Goal: Task Accomplishment & Management: Manage account settings

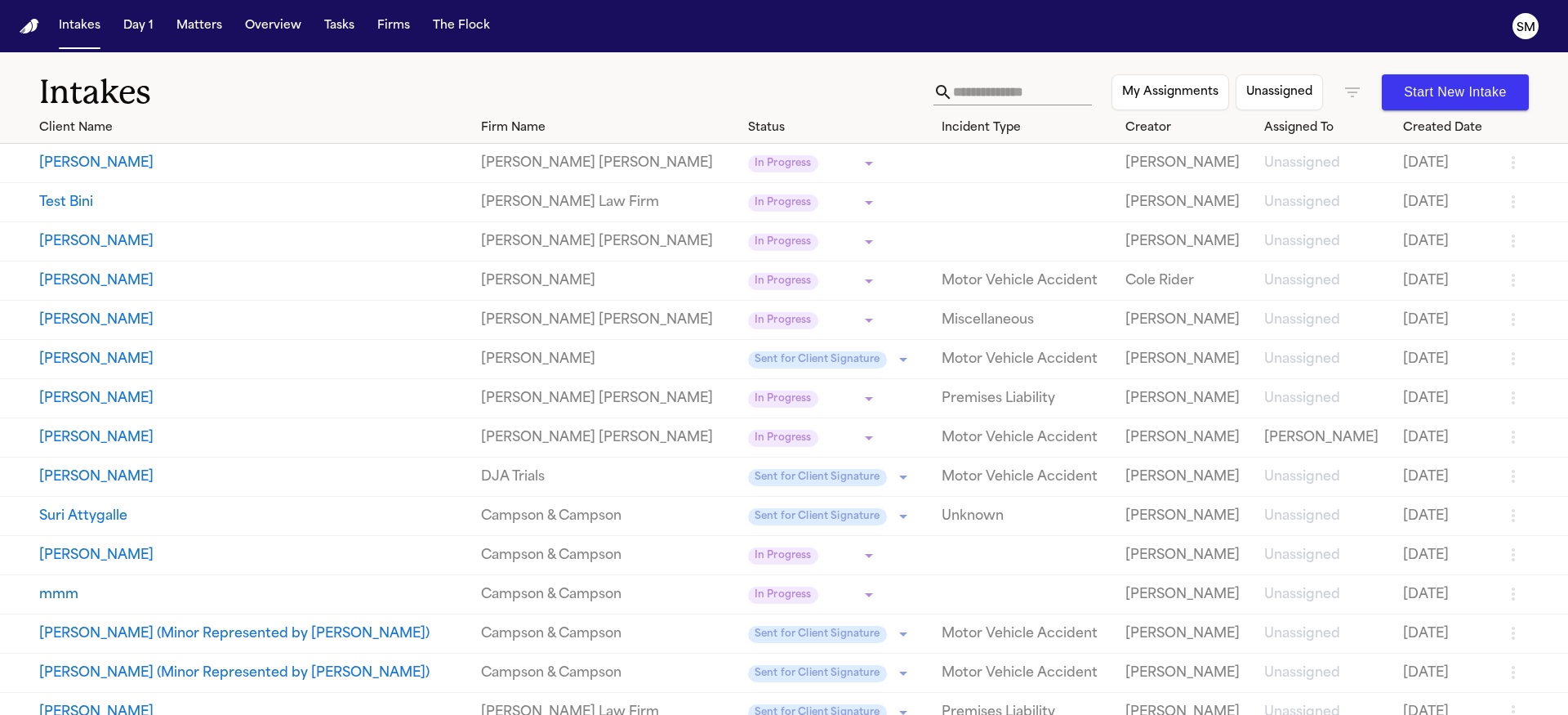
click at [79, 200] on button "Test Bini" at bounding box center [254, 202] width 429 height 20
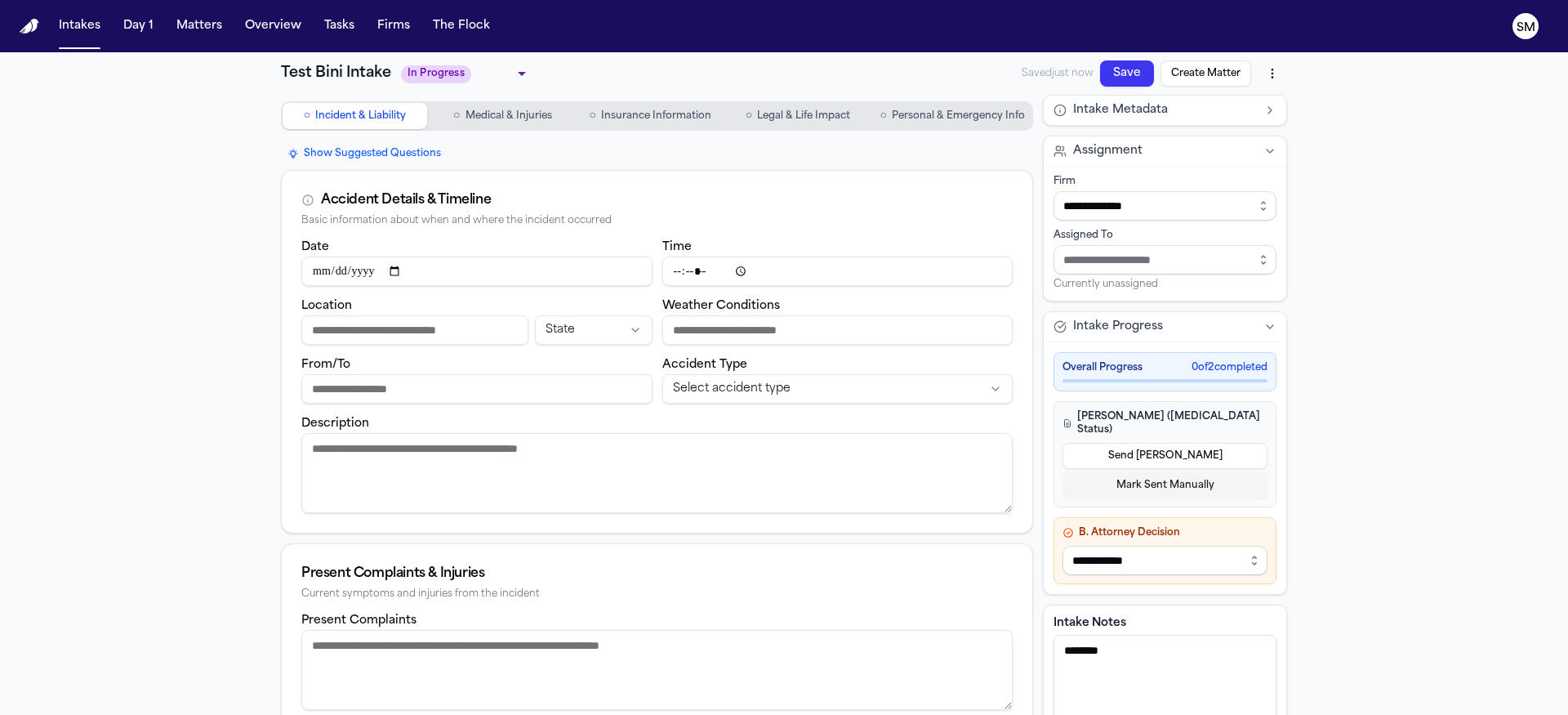
click at [480, 74] on body "**********" at bounding box center [784, 357] width 1568 height 715
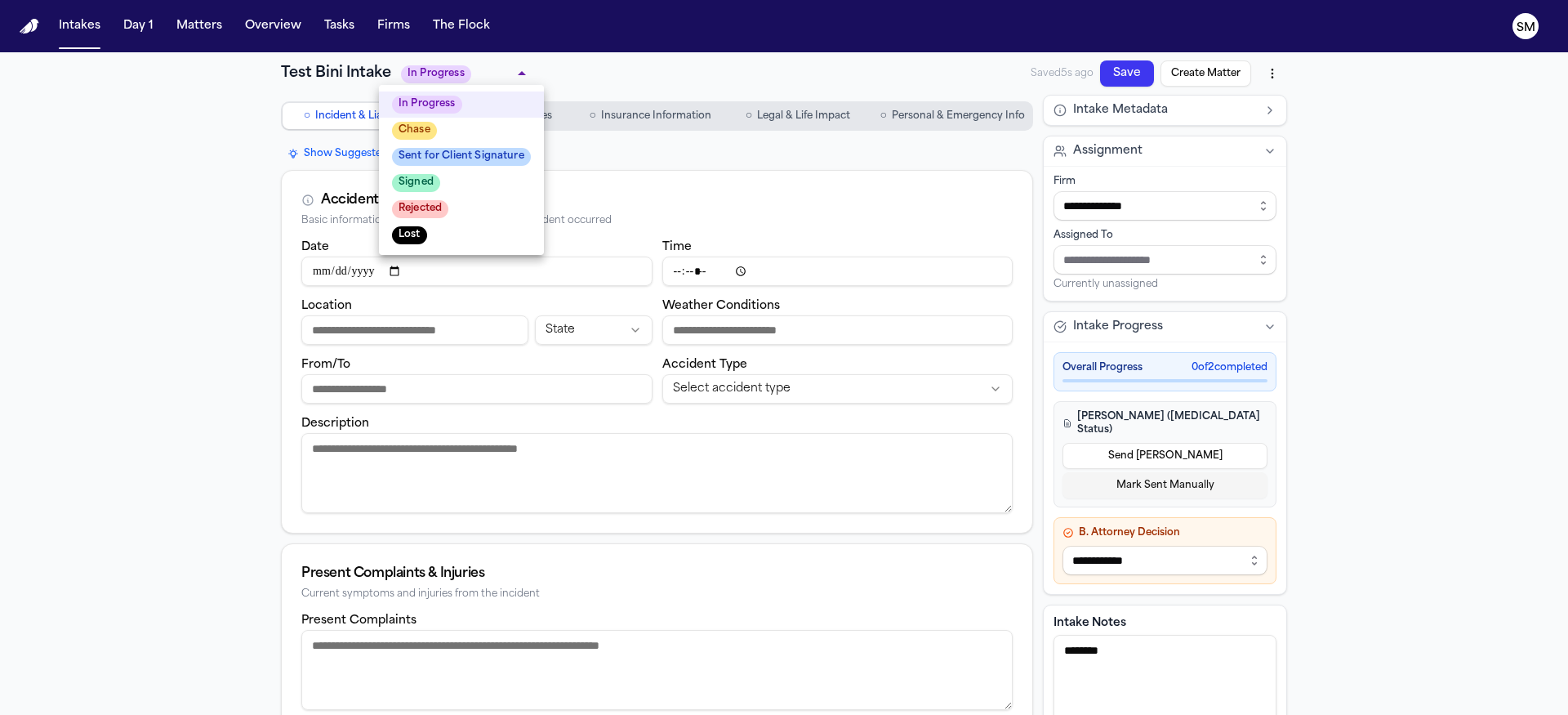
click at [190, 144] on div at bounding box center [784, 357] width 1568 height 715
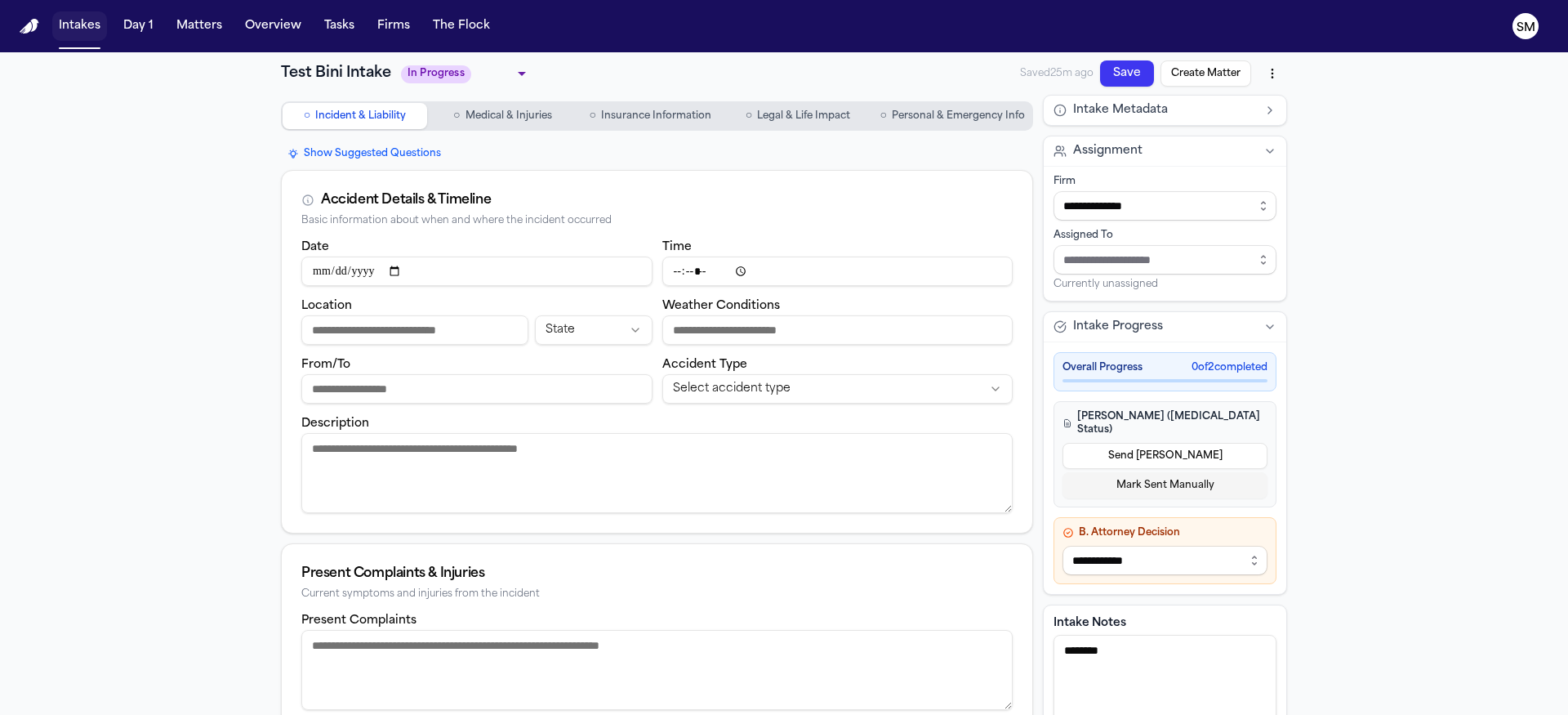
click at [85, 22] on button "Intakes" at bounding box center [79, 26] width 55 height 30
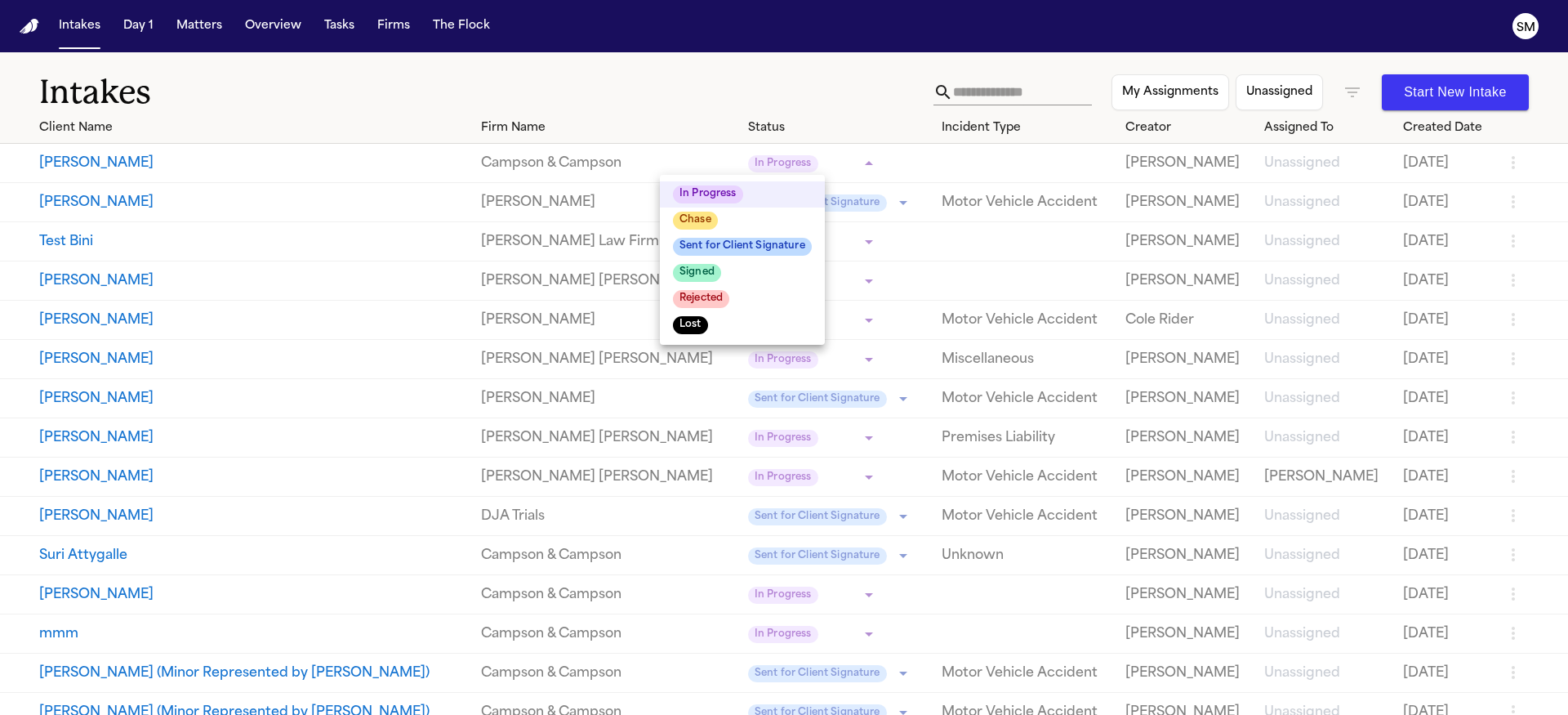
click at [797, 166] on body "**********" at bounding box center [784, 357] width 1568 height 715
click at [735, 89] on div at bounding box center [784, 357] width 1568 height 714
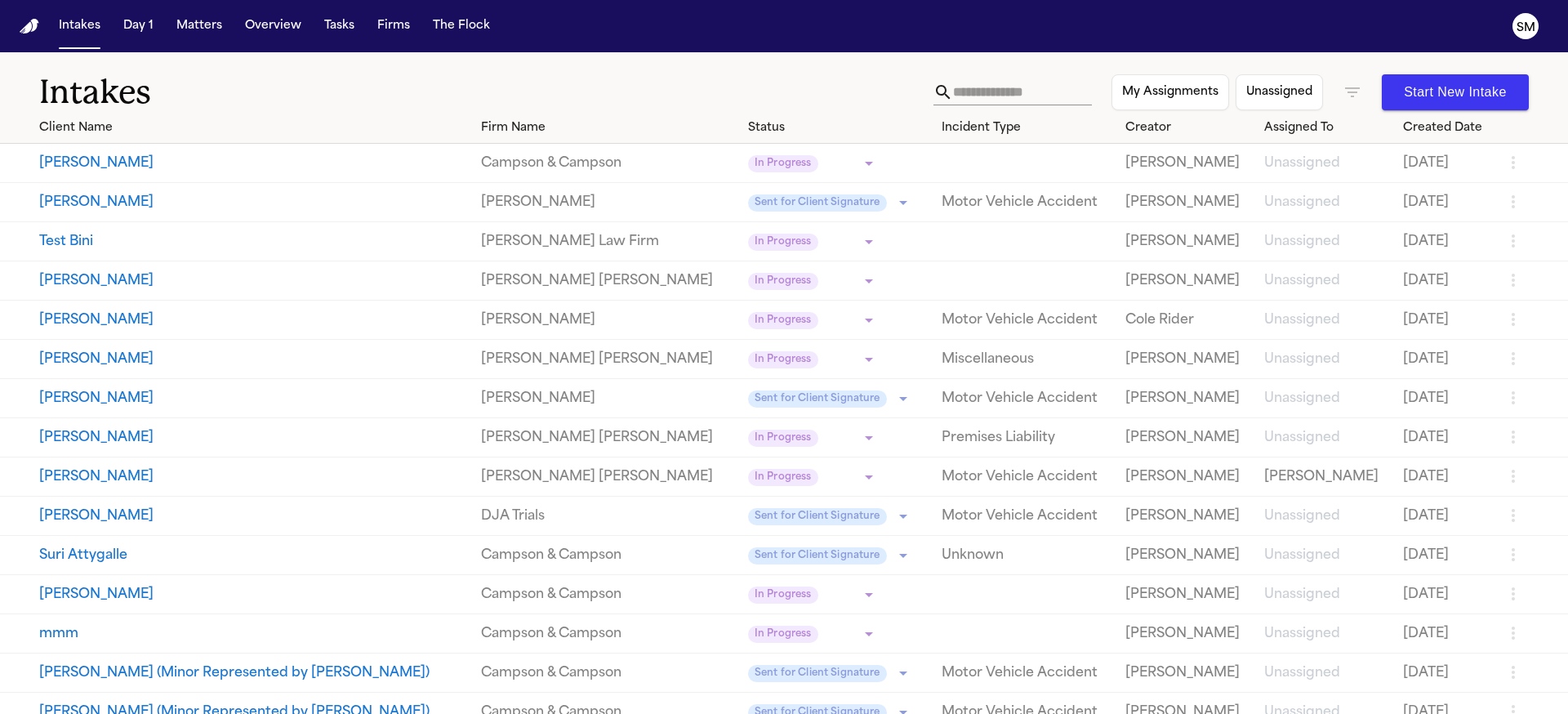
click at [370, 89] on h1 "Intakes" at bounding box center [486, 92] width 894 height 41
click at [603, 36] on nav "Intakes Day 1 Matters Overview Tasks Firms The Flock SM" at bounding box center [784, 26] width 1568 height 52
click at [332, 59] on div "Intakes My Assignments Unassigned Start New Intake" at bounding box center [784, 82] width 1568 height 61
click at [203, 23] on button "Matters" at bounding box center [199, 26] width 59 height 30
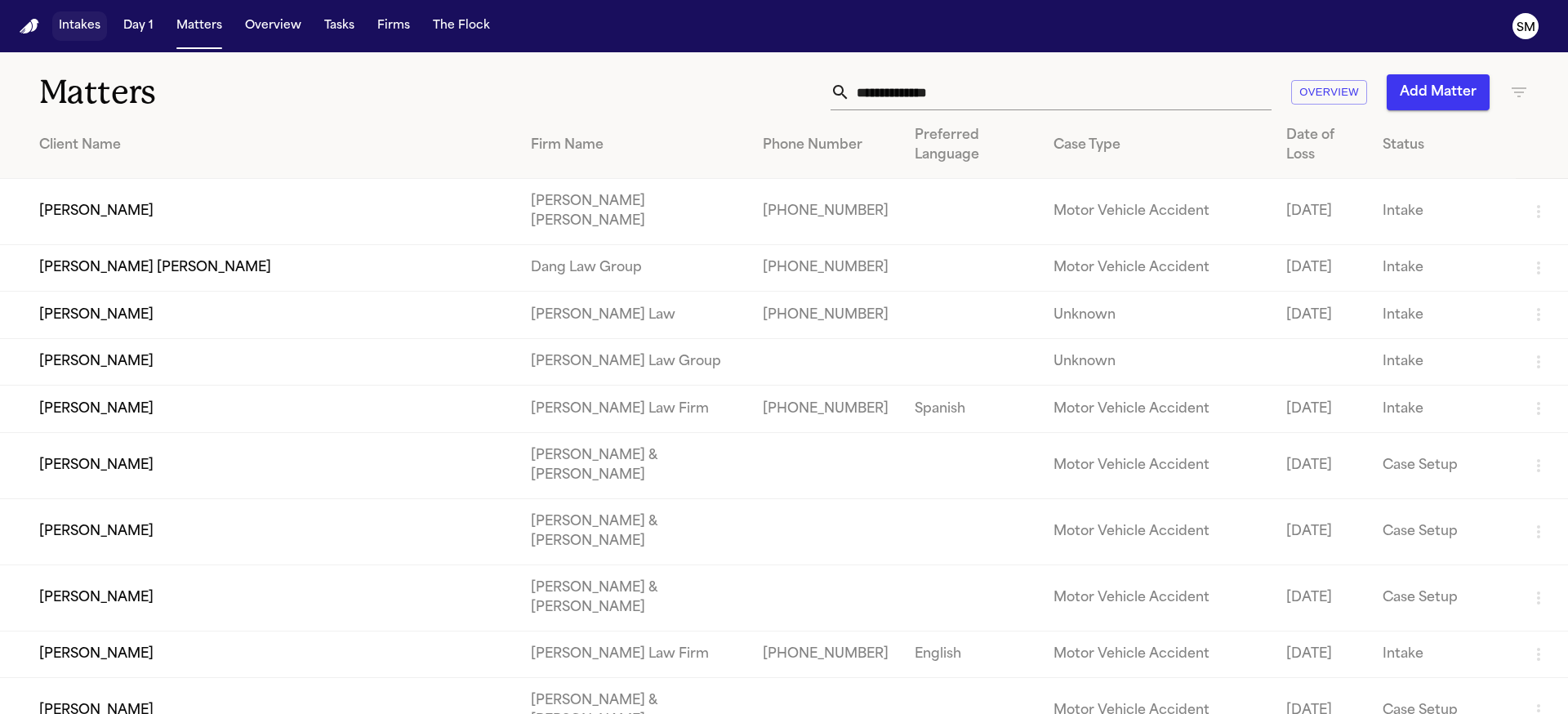
click at [94, 34] on button "Intakes" at bounding box center [79, 26] width 55 height 30
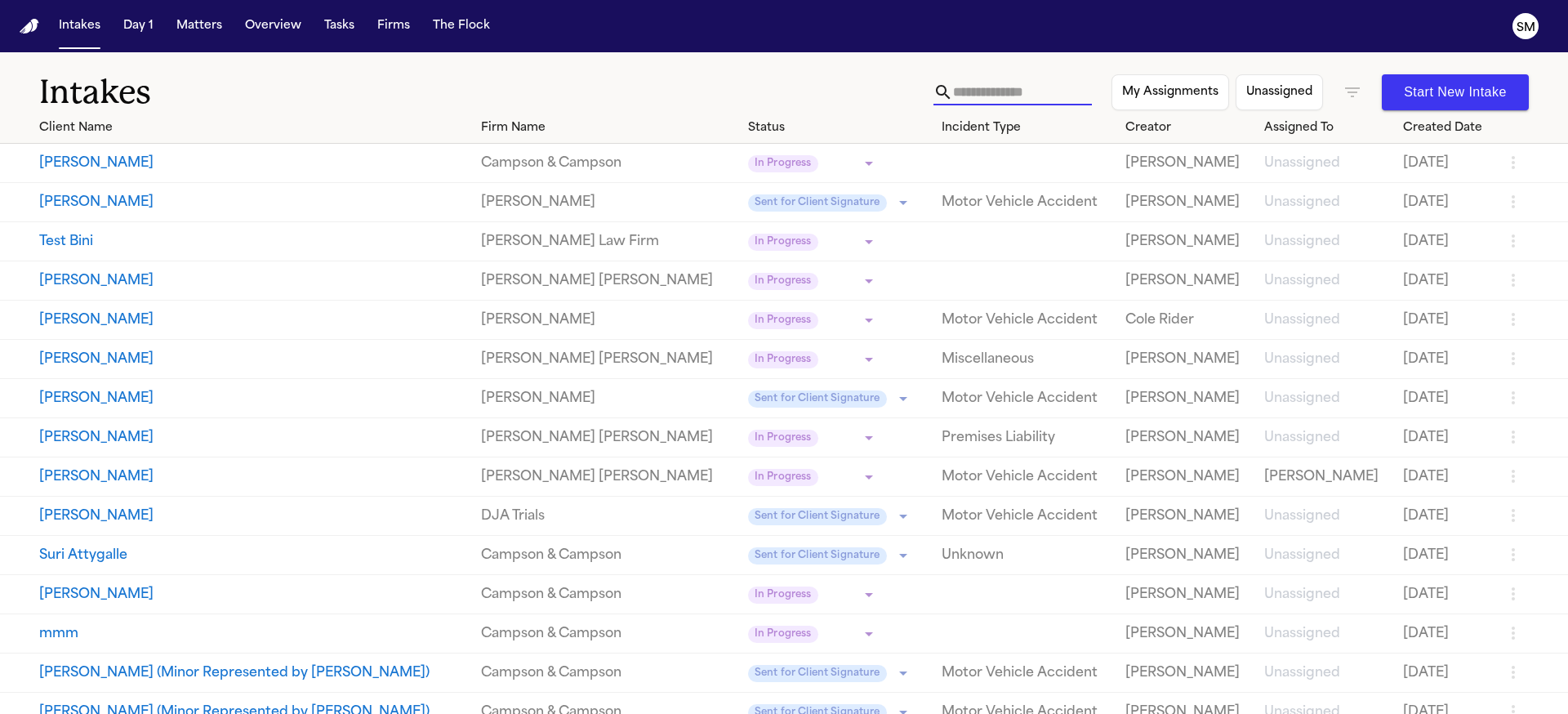
click at [958, 91] on input "text" at bounding box center [1022, 92] width 139 height 26
click at [347, 76] on h1 "Intakes" at bounding box center [486, 92] width 894 height 41
click at [1342, 98] on icon "button" at bounding box center [1352, 91] width 20 height 20
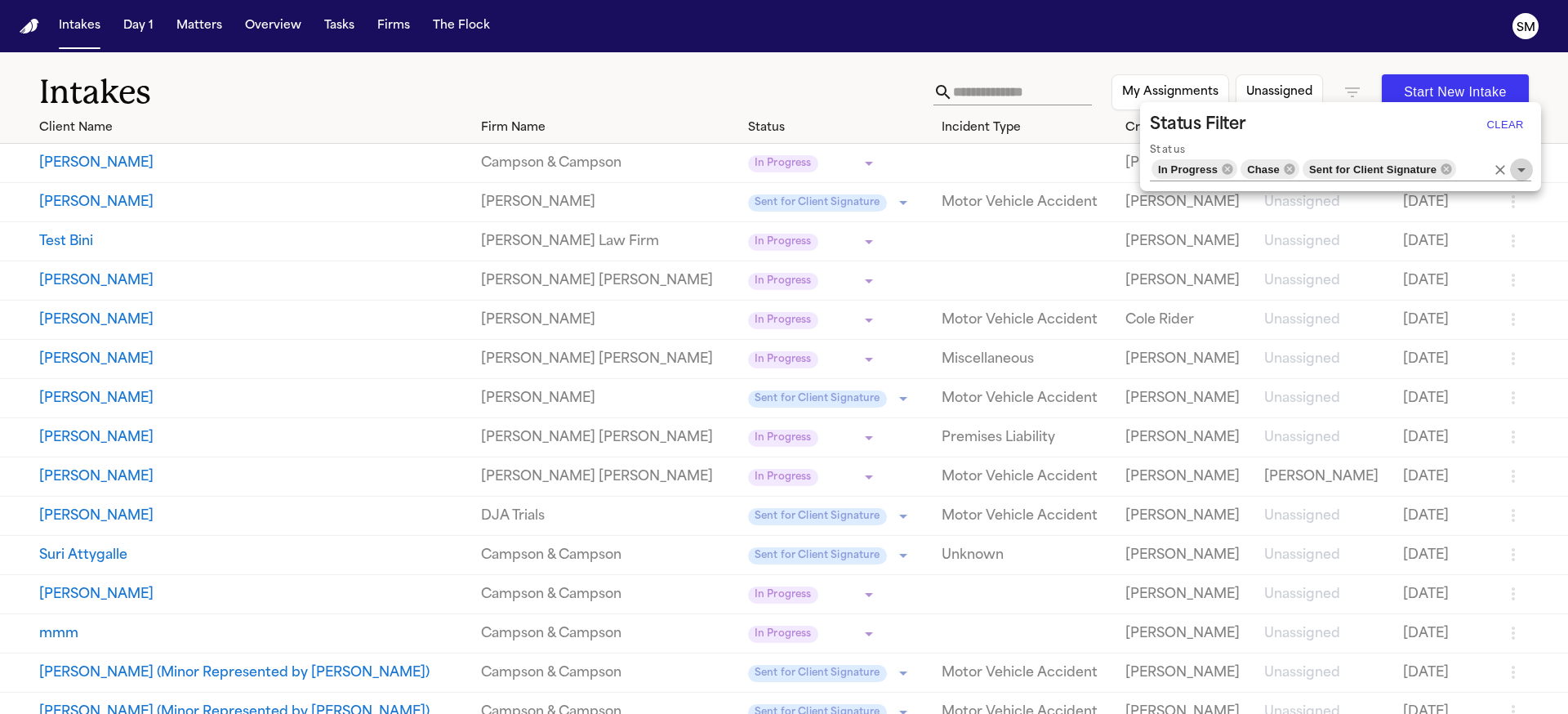
click at [1527, 174] on icon "Open" at bounding box center [1521, 170] width 20 height 20
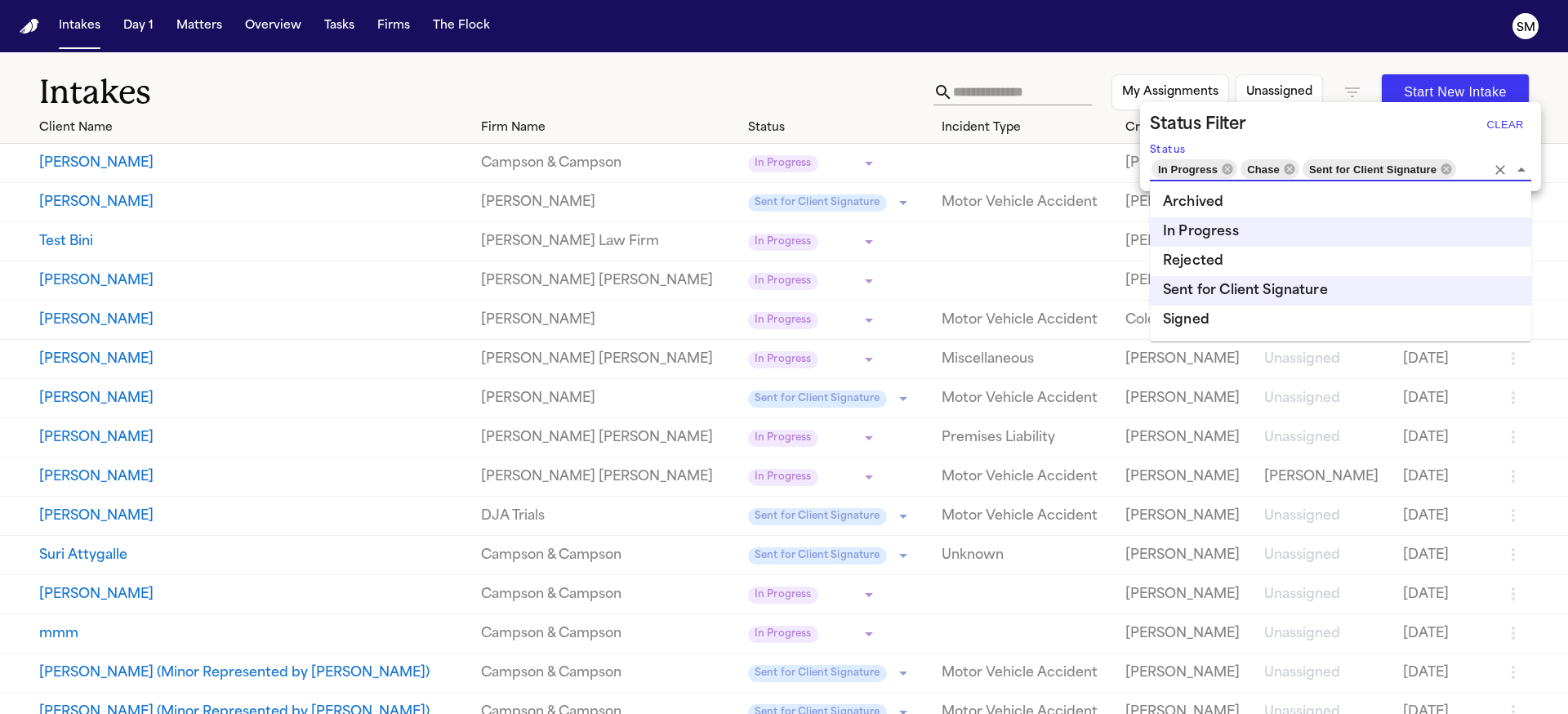
click at [774, 89] on div at bounding box center [784, 357] width 1568 height 714
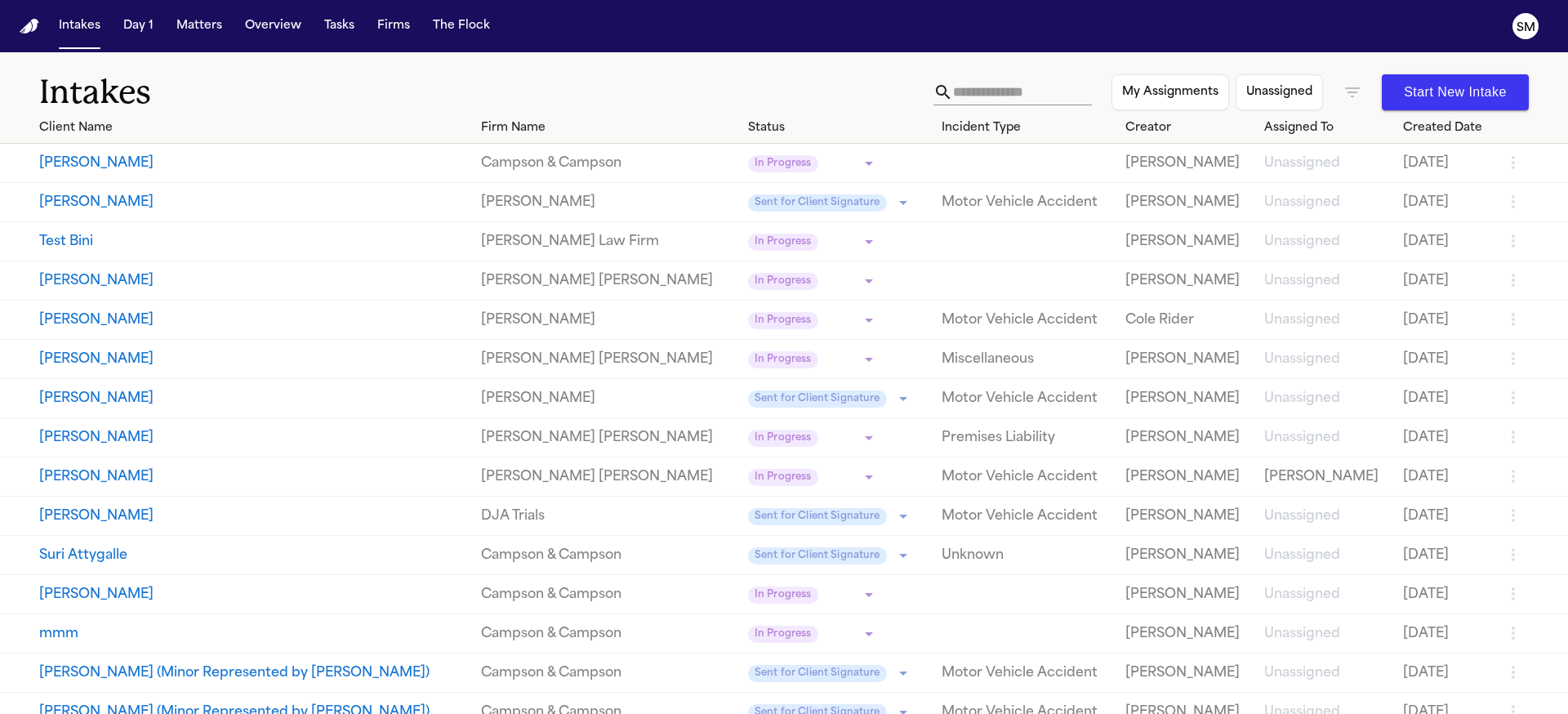
click at [1342, 102] on icon "button" at bounding box center [1352, 91] width 20 height 20
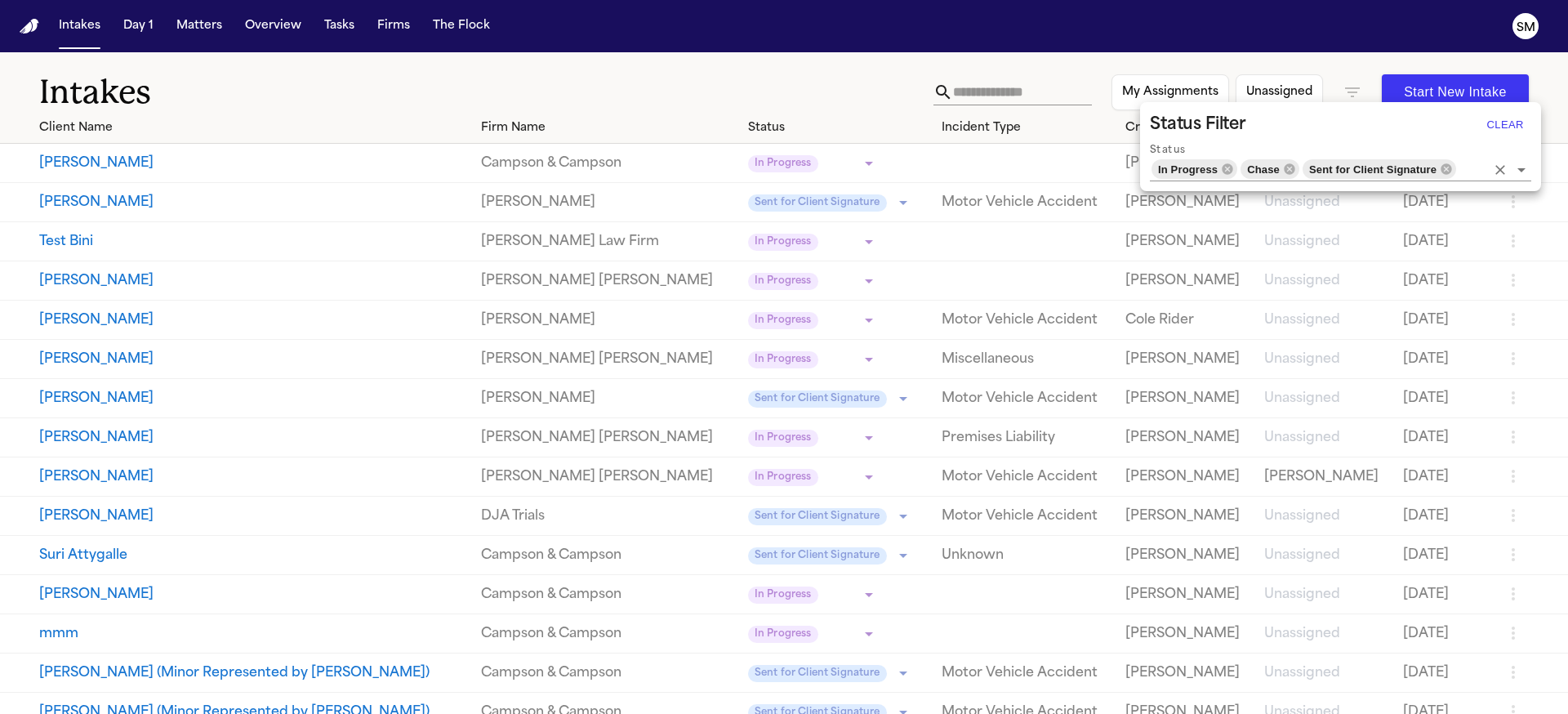
click at [1522, 167] on icon "Open" at bounding box center [1521, 170] width 20 height 20
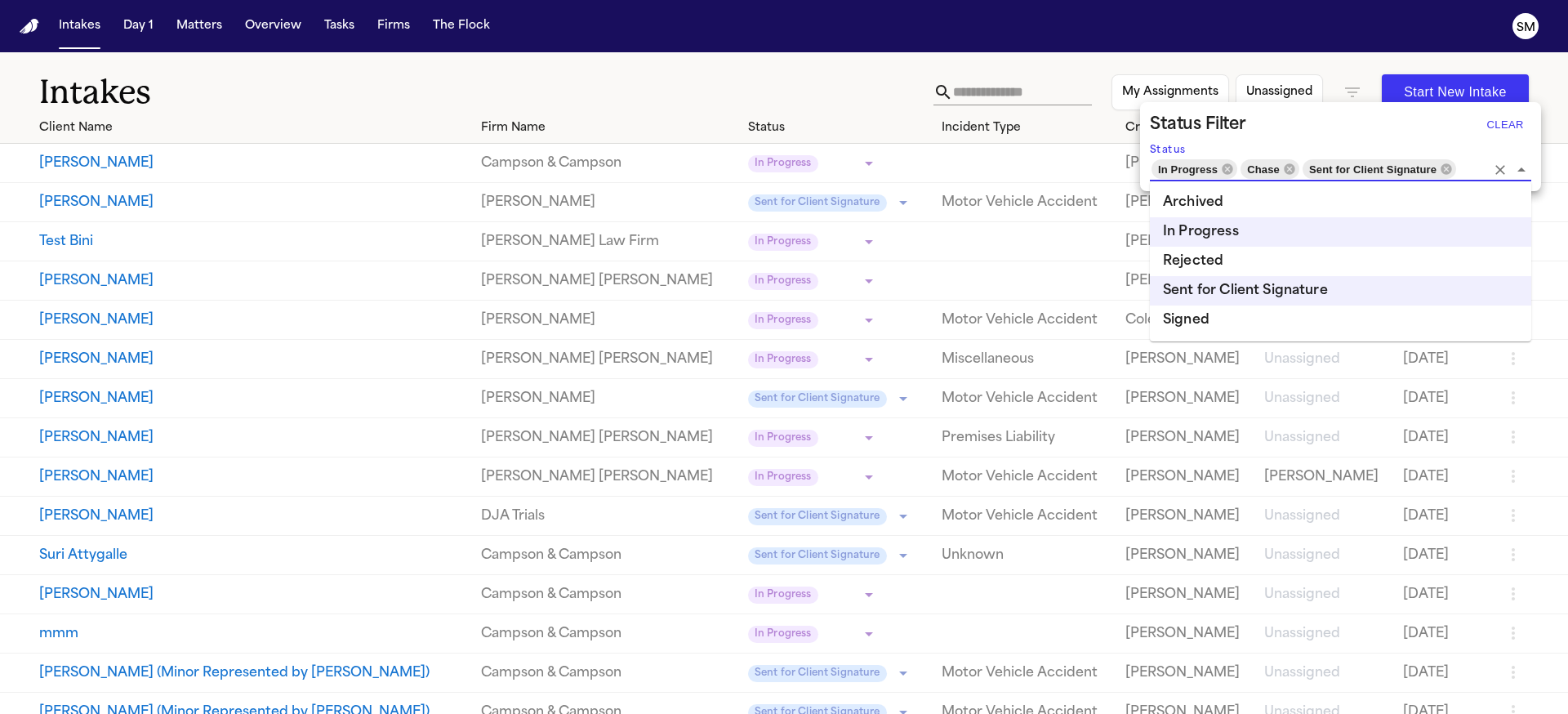
click at [1220, 199] on li "Archived" at bounding box center [1340, 202] width 381 height 30
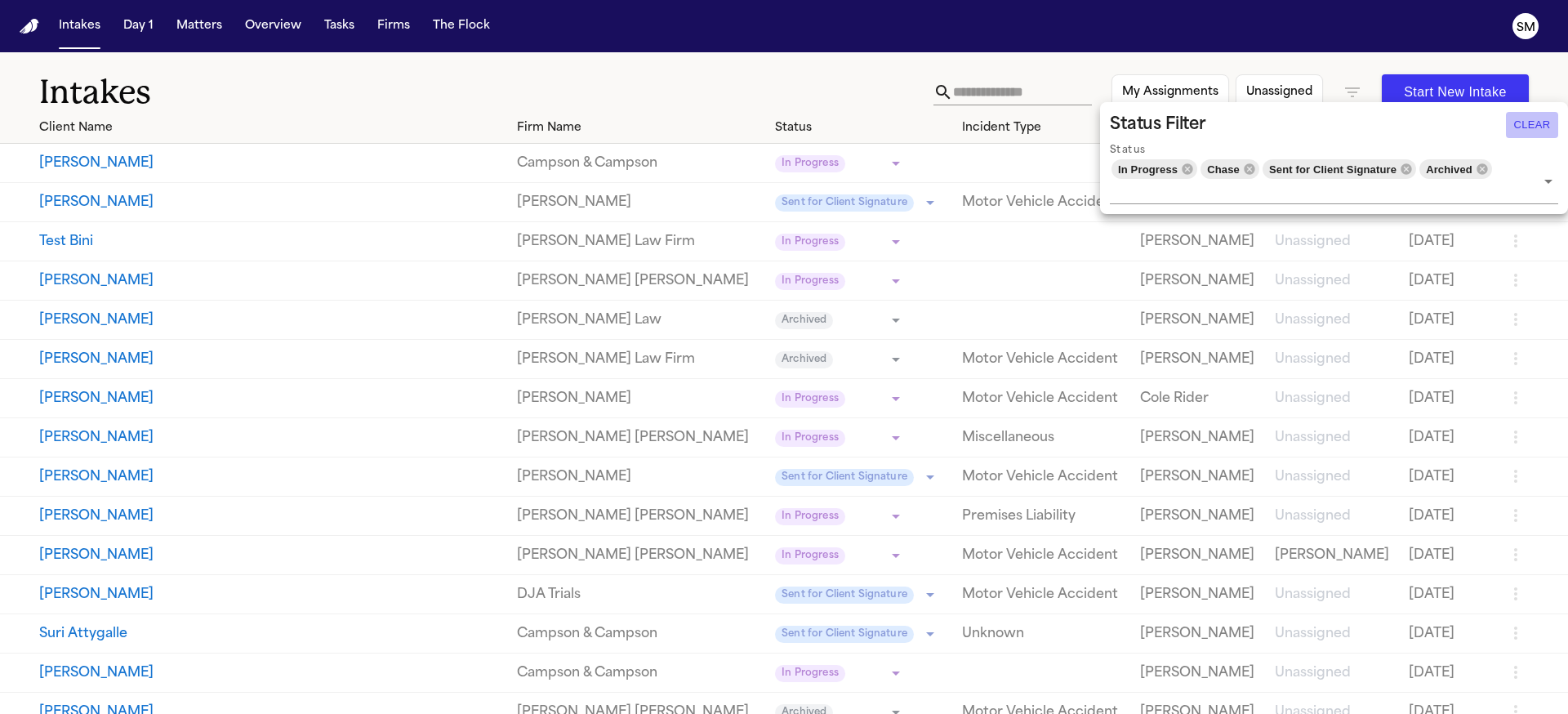
click at [1518, 129] on button "Clear" at bounding box center [1532, 125] width 52 height 26
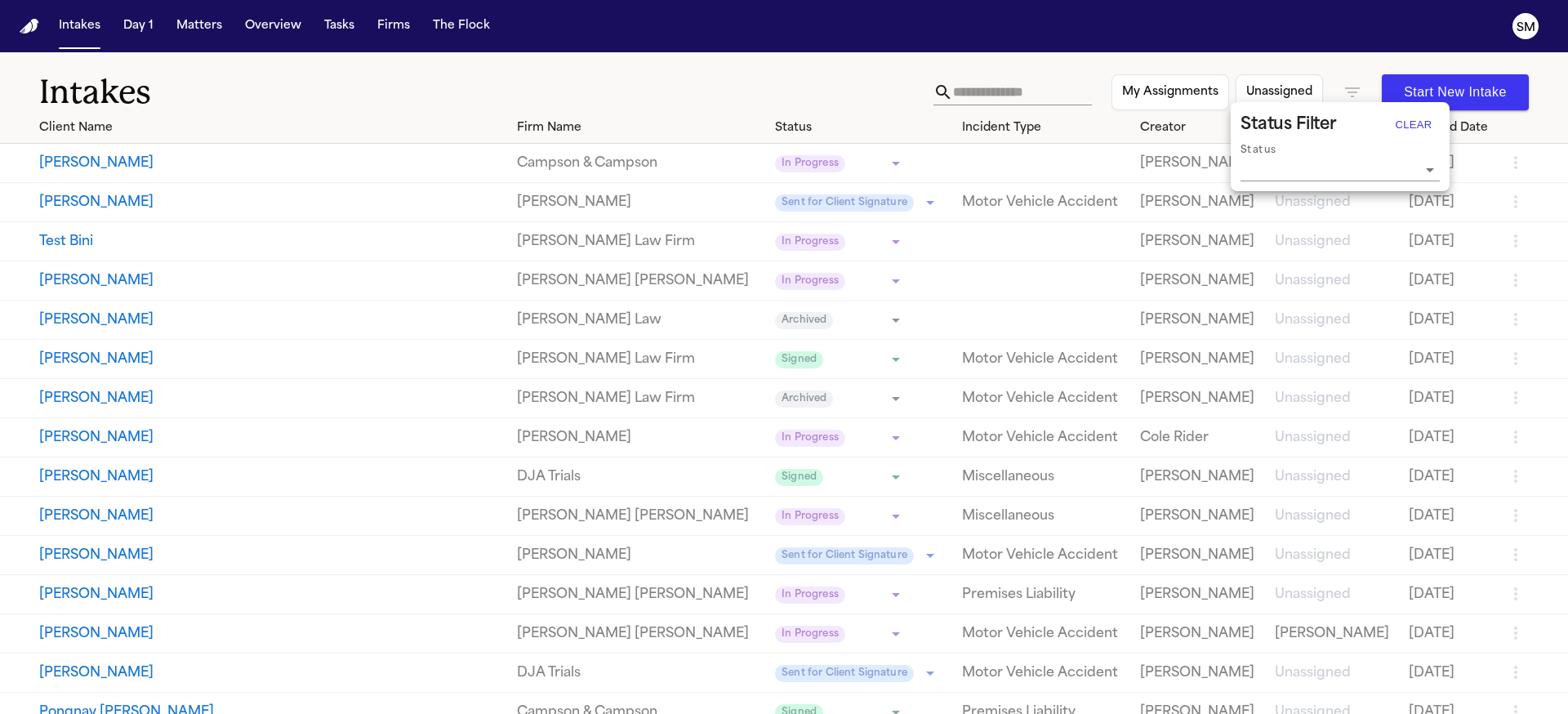
click at [1424, 173] on icon "Open" at bounding box center [1429, 170] width 20 height 20
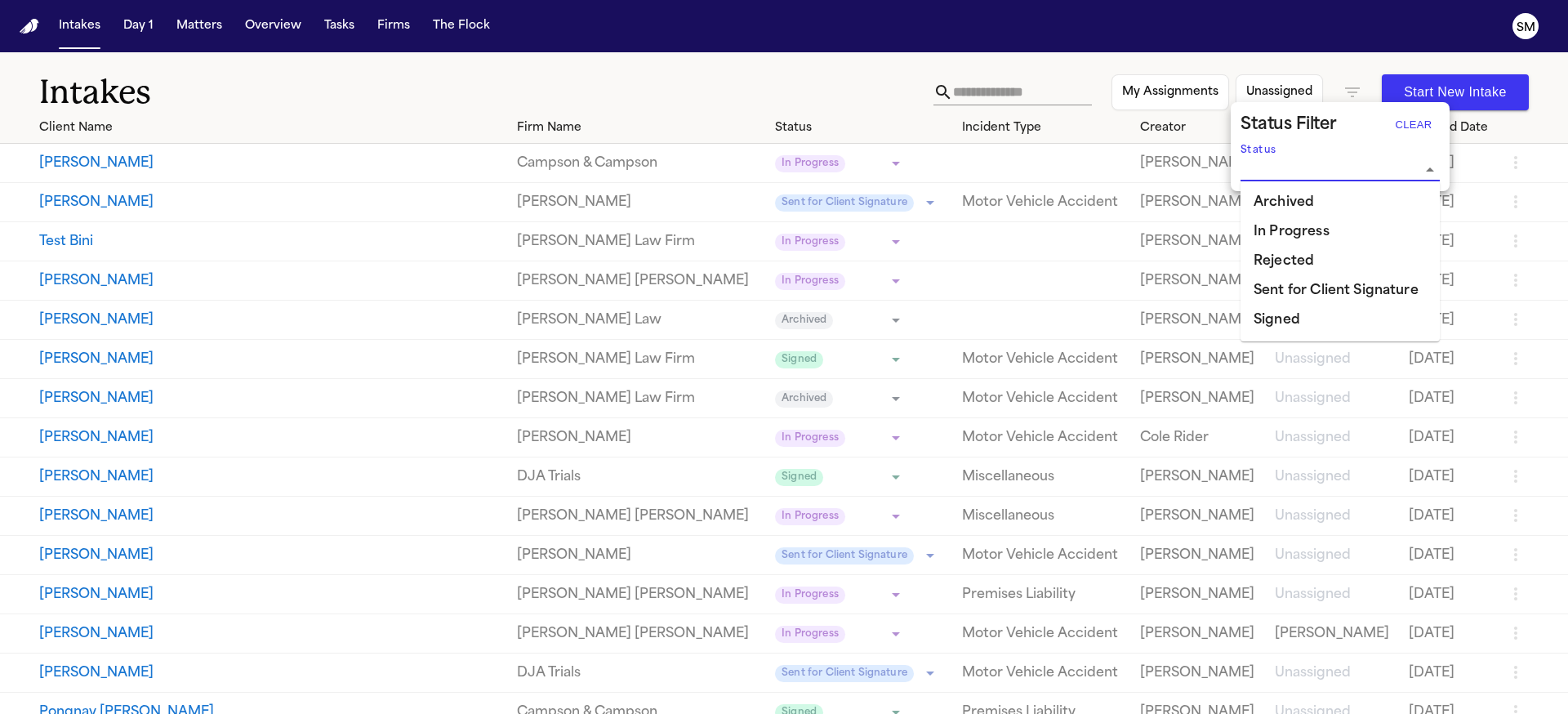
click at [1327, 201] on li "Archived" at bounding box center [1341, 202] width 199 height 30
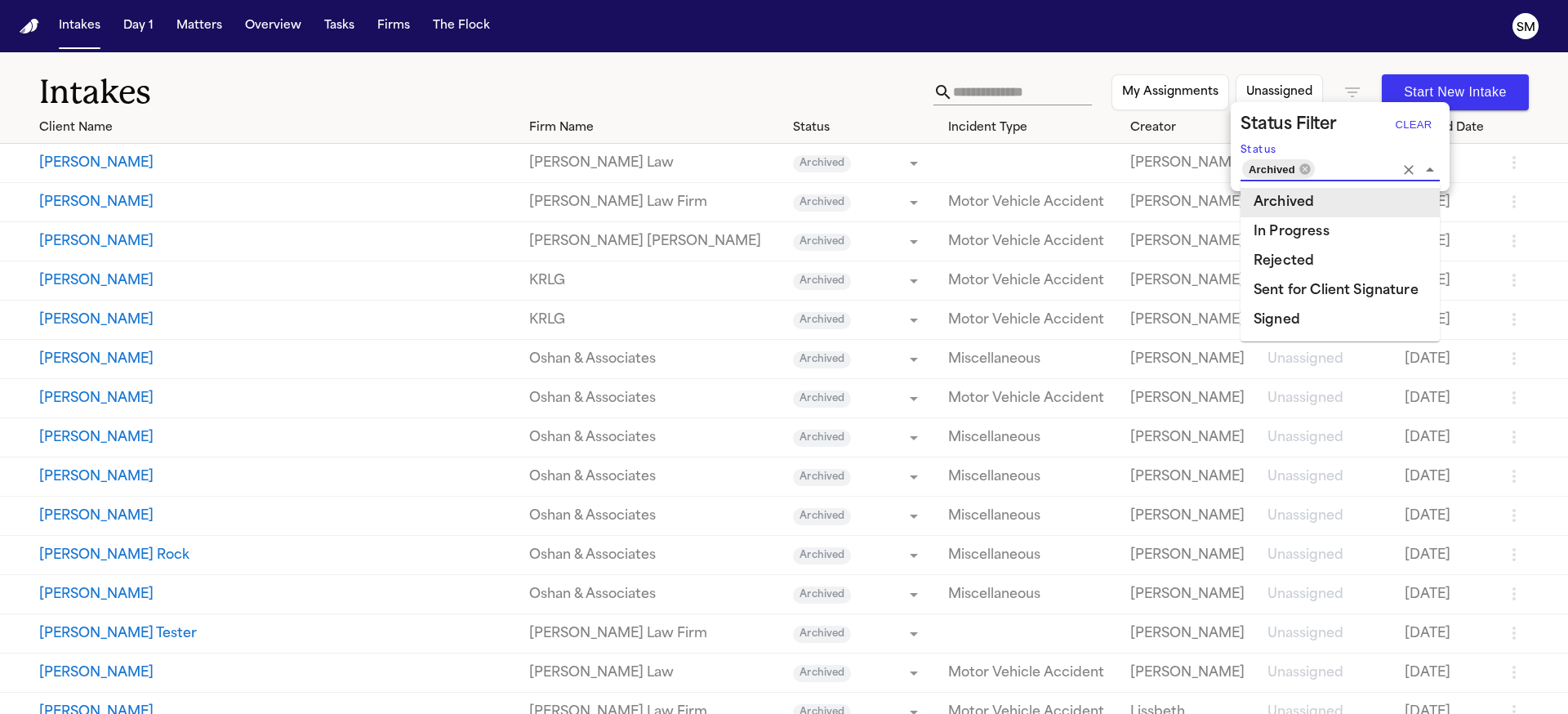
click at [749, 103] on div at bounding box center [784, 357] width 1568 height 714
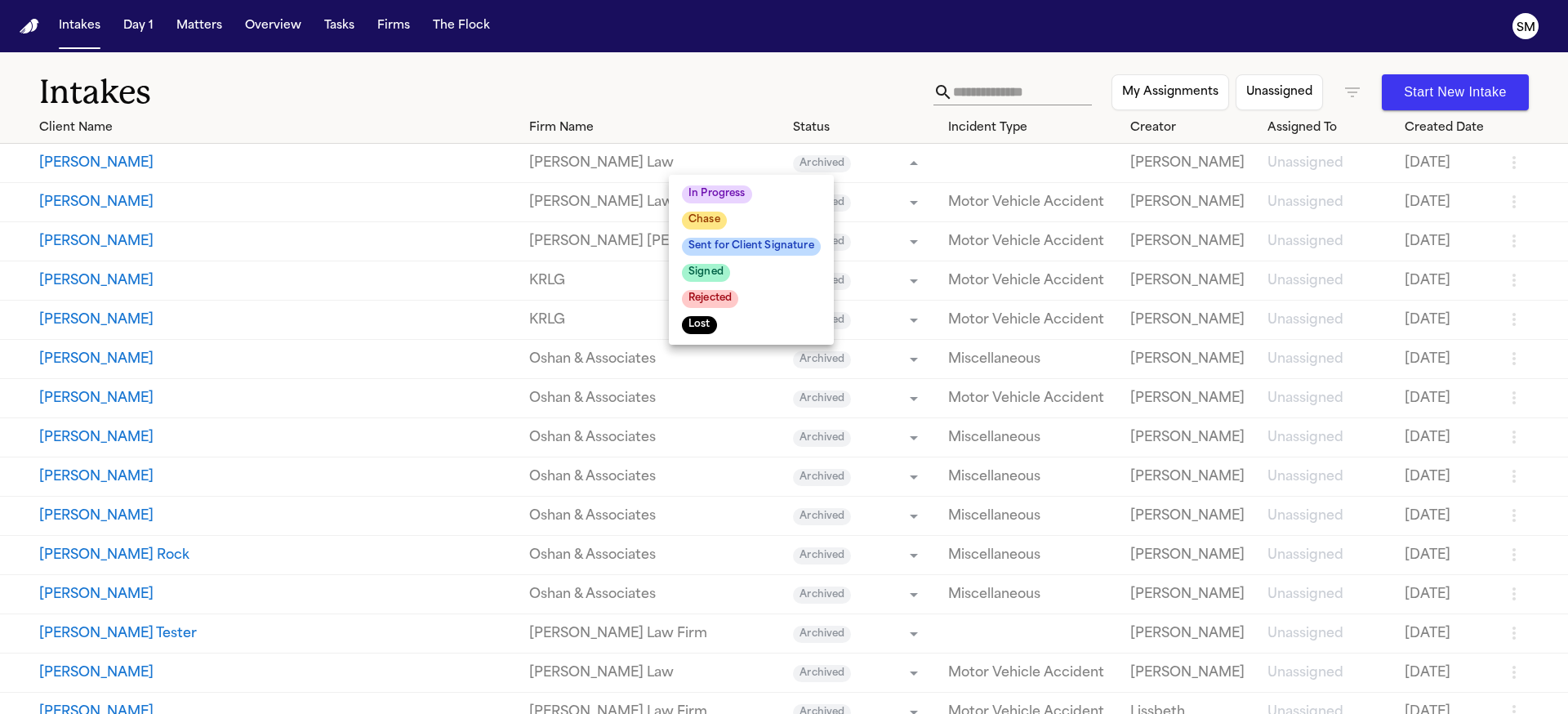
click at [810, 166] on body "Intakes Day 1 Matters Overview Tasks Firms The Flock SM Intakes My Assignments …" at bounding box center [784, 357] width 1568 height 714
click at [1497, 168] on div at bounding box center [784, 357] width 1568 height 714
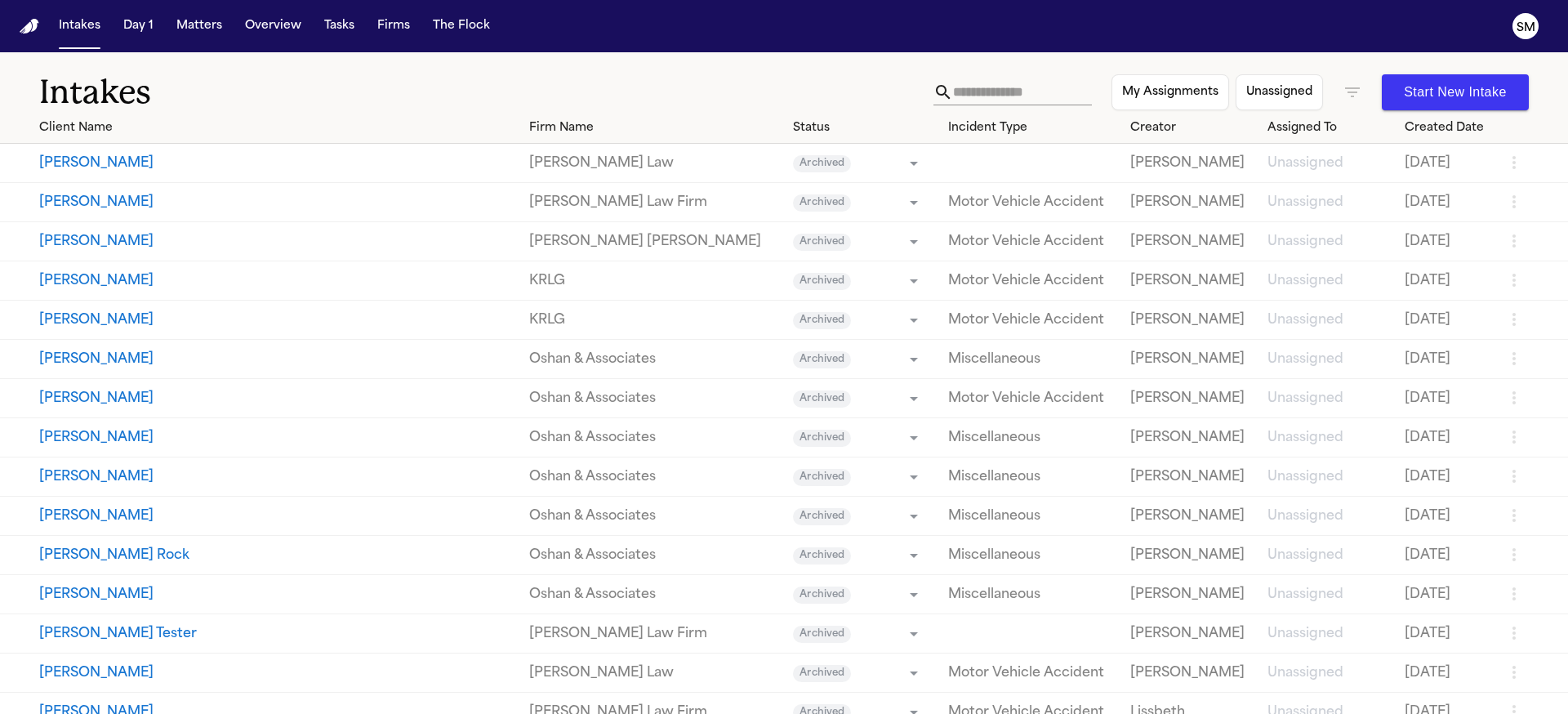
click at [1505, 162] on icon "button" at bounding box center [1514, 162] width 20 height 20
click at [687, 79] on div at bounding box center [784, 357] width 1568 height 714
click at [970, 94] on input "text" at bounding box center [1022, 92] width 139 height 26
click at [821, 86] on h1 "Intakes" at bounding box center [486, 92] width 894 height 41
click at [329, 94] on h1 "Intakes" at bounding box center [486, 92] width 894 height 41
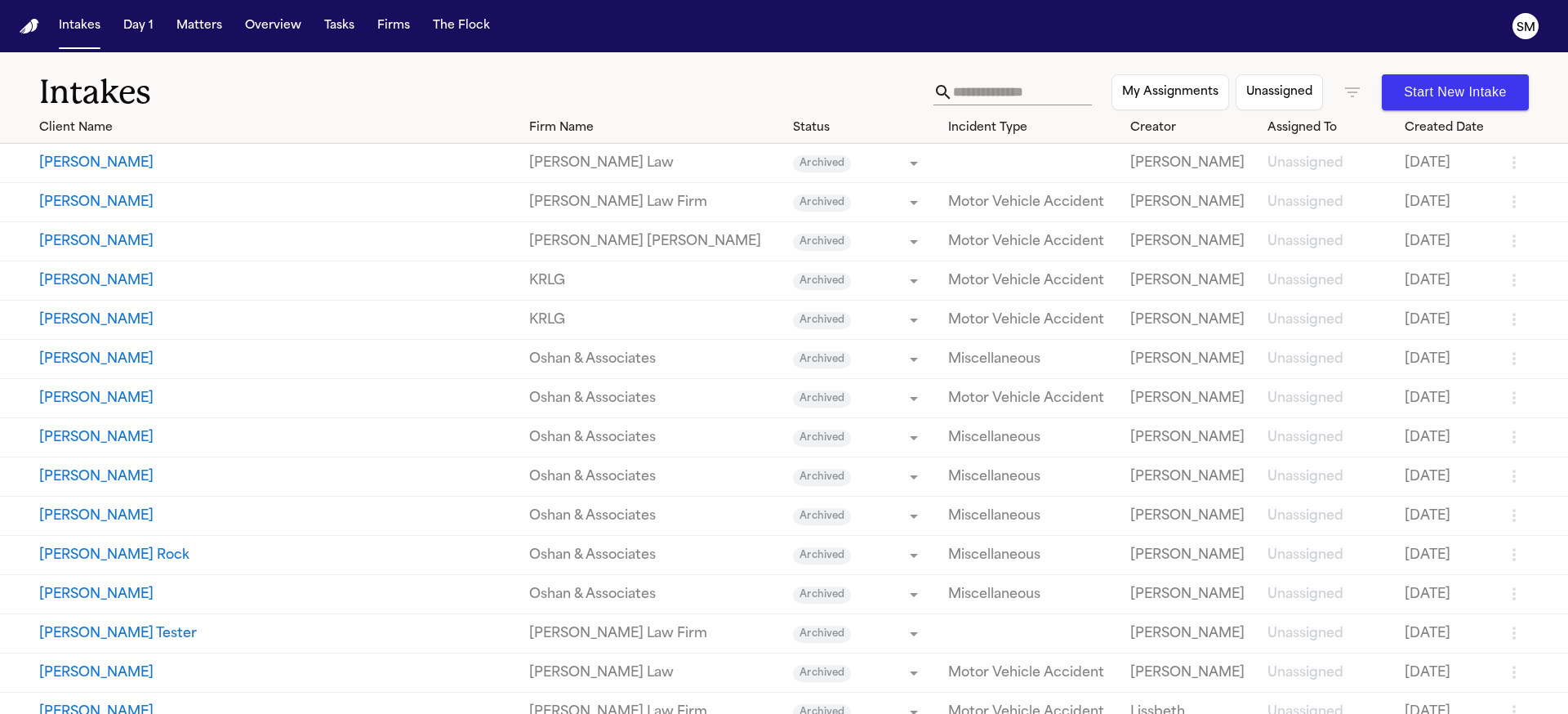
click at [1342, 95] on icon "button" at bounding box center [1352, 91] width 20 height 20
click at [1411, 129] on button "Clear" at bounding box center [1413, 125] width 52 height 26
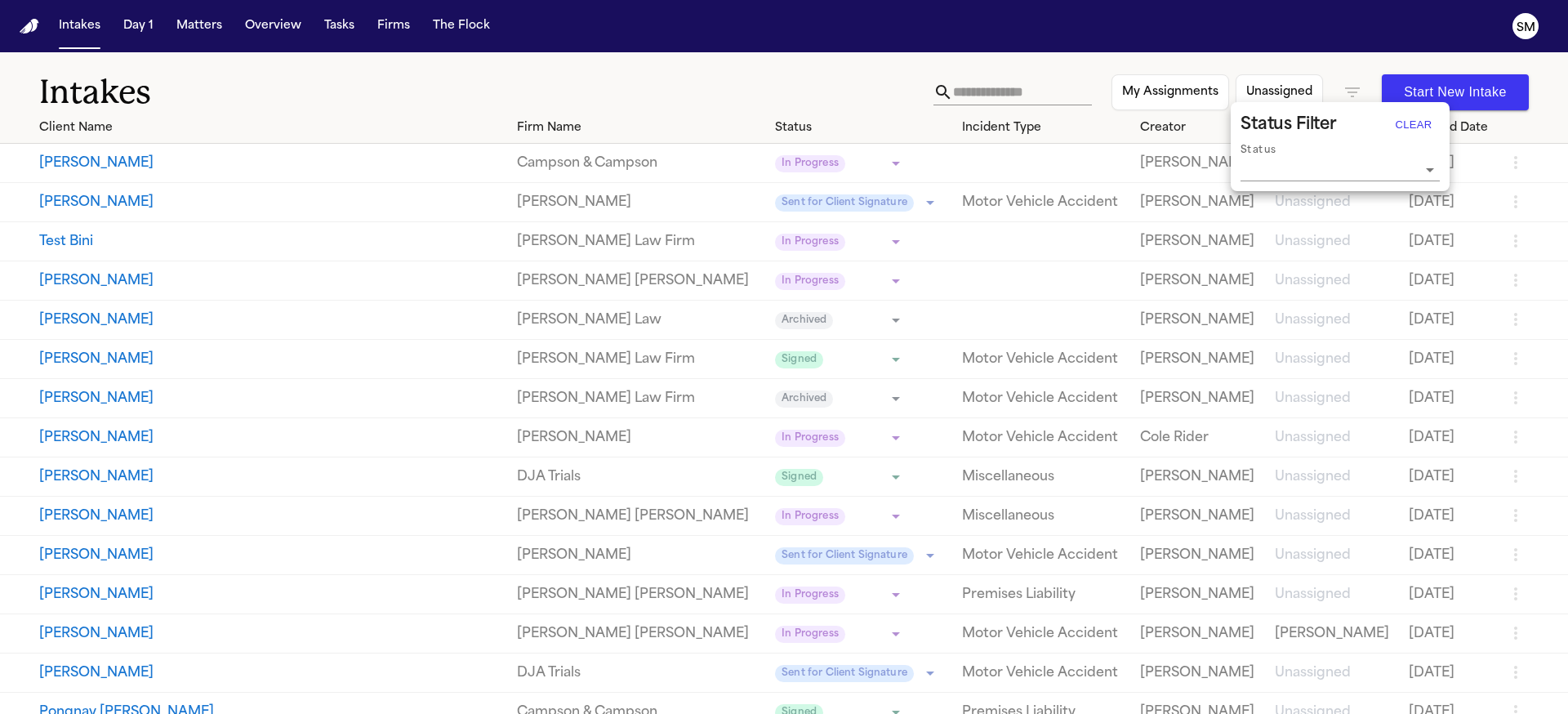
click at [1433, 170] on icon "Open" at bounding box center [1429, 170] width 20 height 20
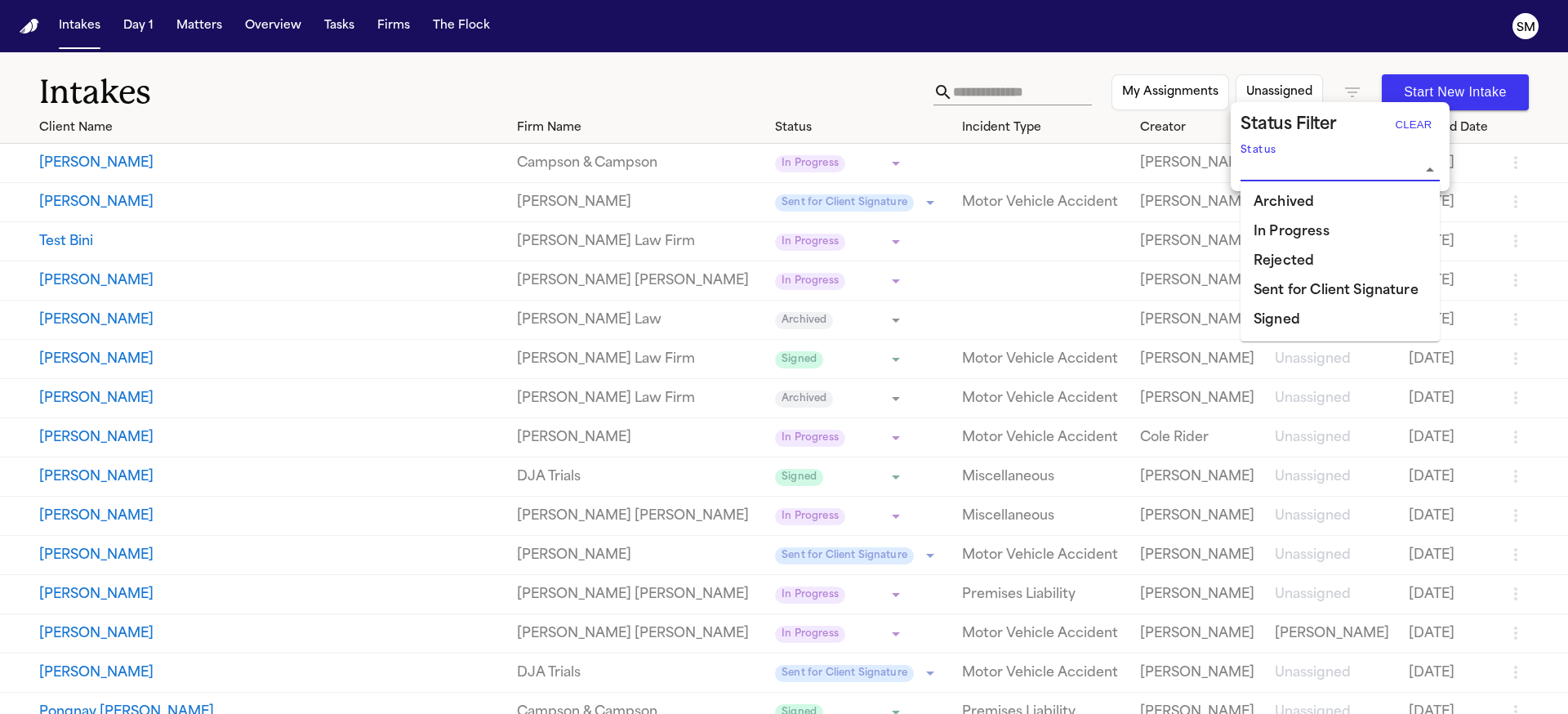
click at [1312, 326] on li "Signed" at bounding box center [1341, 321] width 199 height 30
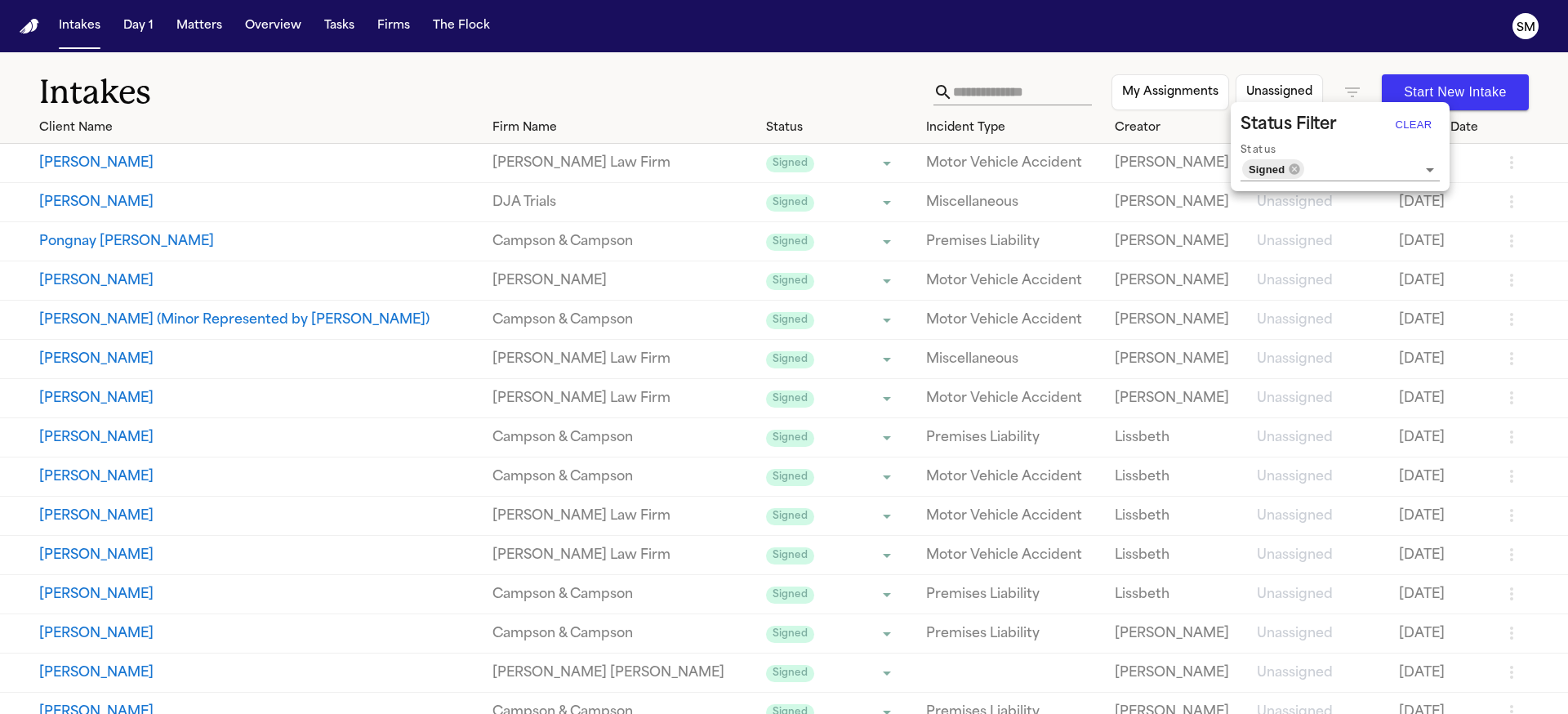
click at [735, 89] on div at bounding box center [784, 357] width 1568 height 714
click at [1526, 31] on text "SM" at bounding box center [1526, 28] width 19 height 11
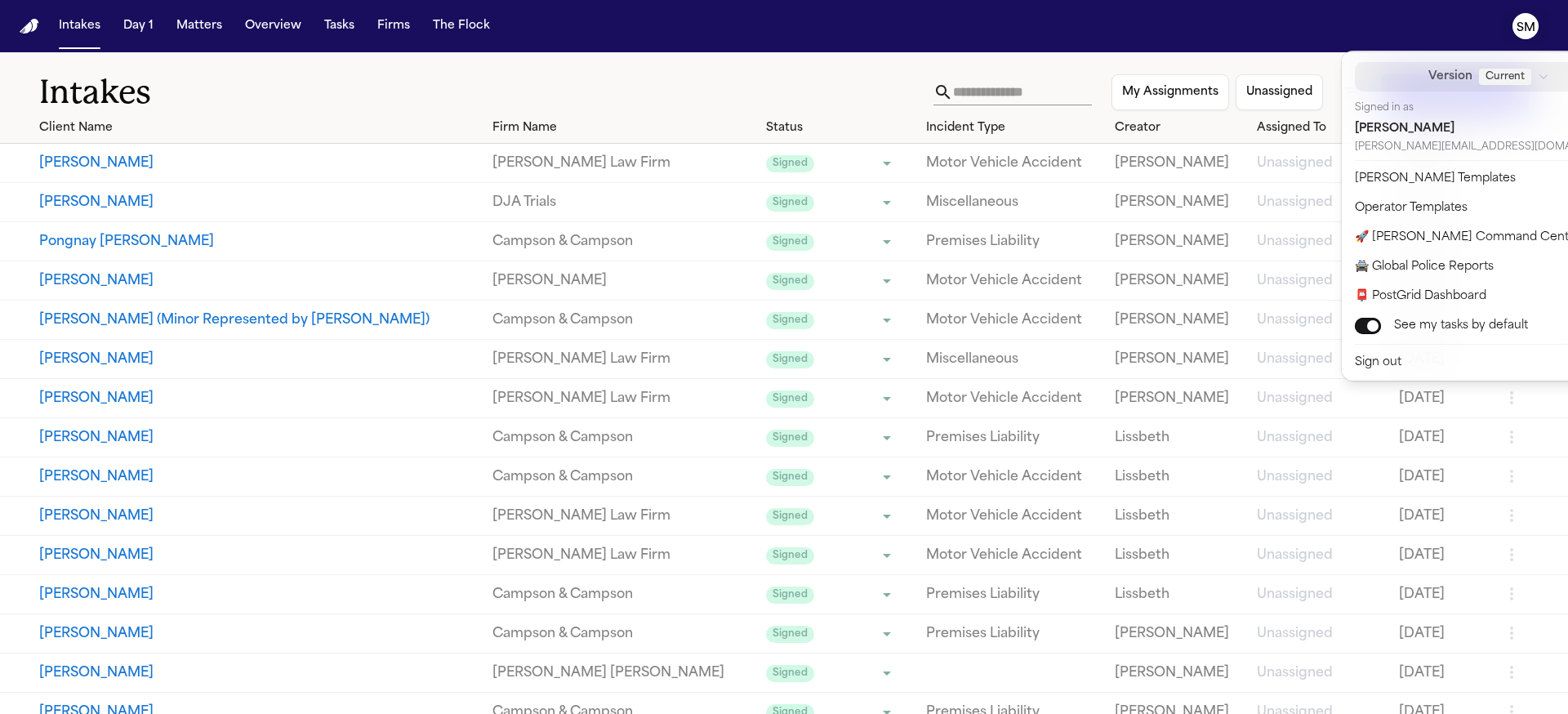
click at [1538, 78] on icon "button" at bounding box center [1544, 76] width 11 height 11
click at [1457, 23] on nav "Intakes Day 1 Matters Overview Tasks Firms The Flock SM" at bounding box center [784, 26] width 1568 height 52
click at [807, 82] on div "Intakes Day 1 Matters Overview Tasks Firms The Flock SM Intakes My Assignments …" at bounding box center [784, 357] width 1568 height 714
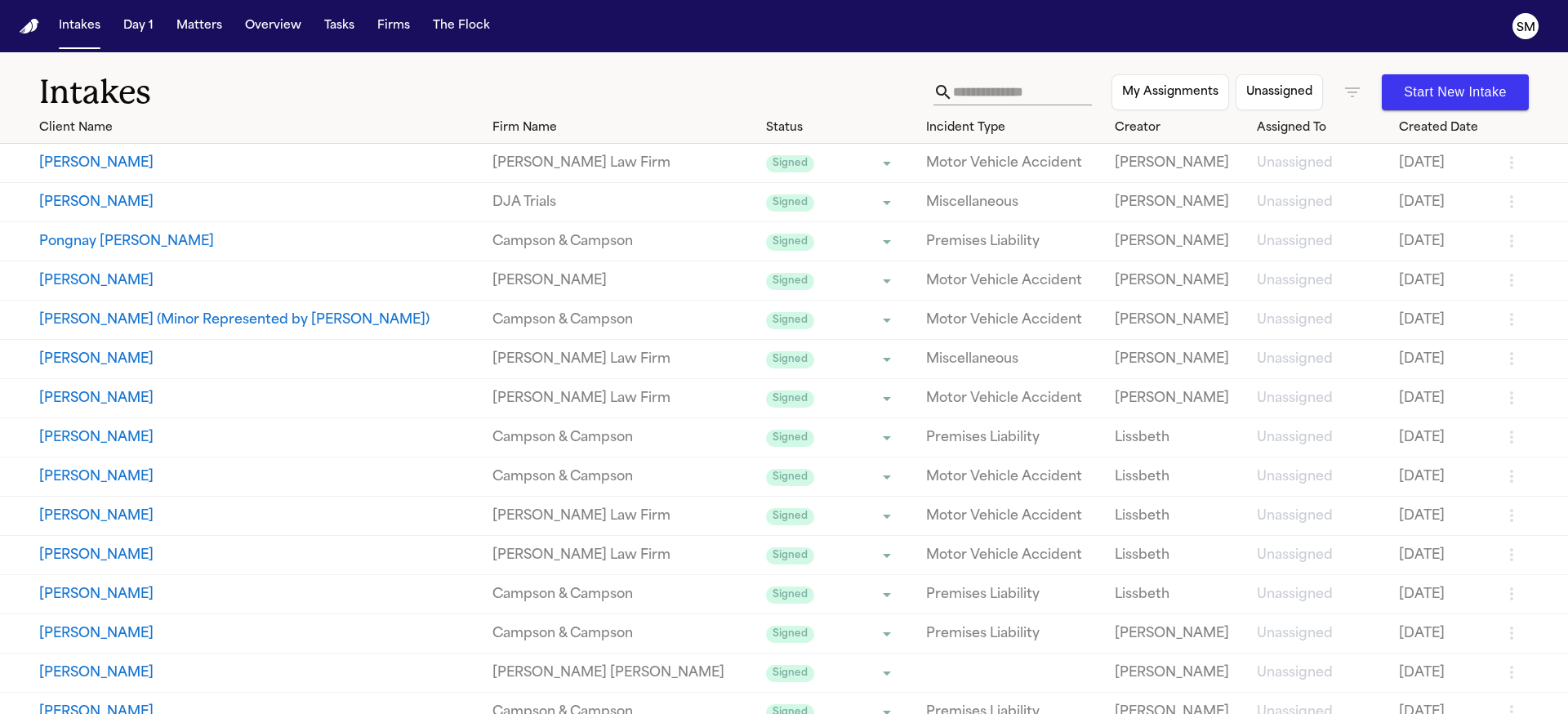
click at [1347, 88] on icon "button" at bounding box center [1353, 92] width 15 height 10
click at [1295, 172] on icon at bounding box center [1294, 168] width 10 height 10
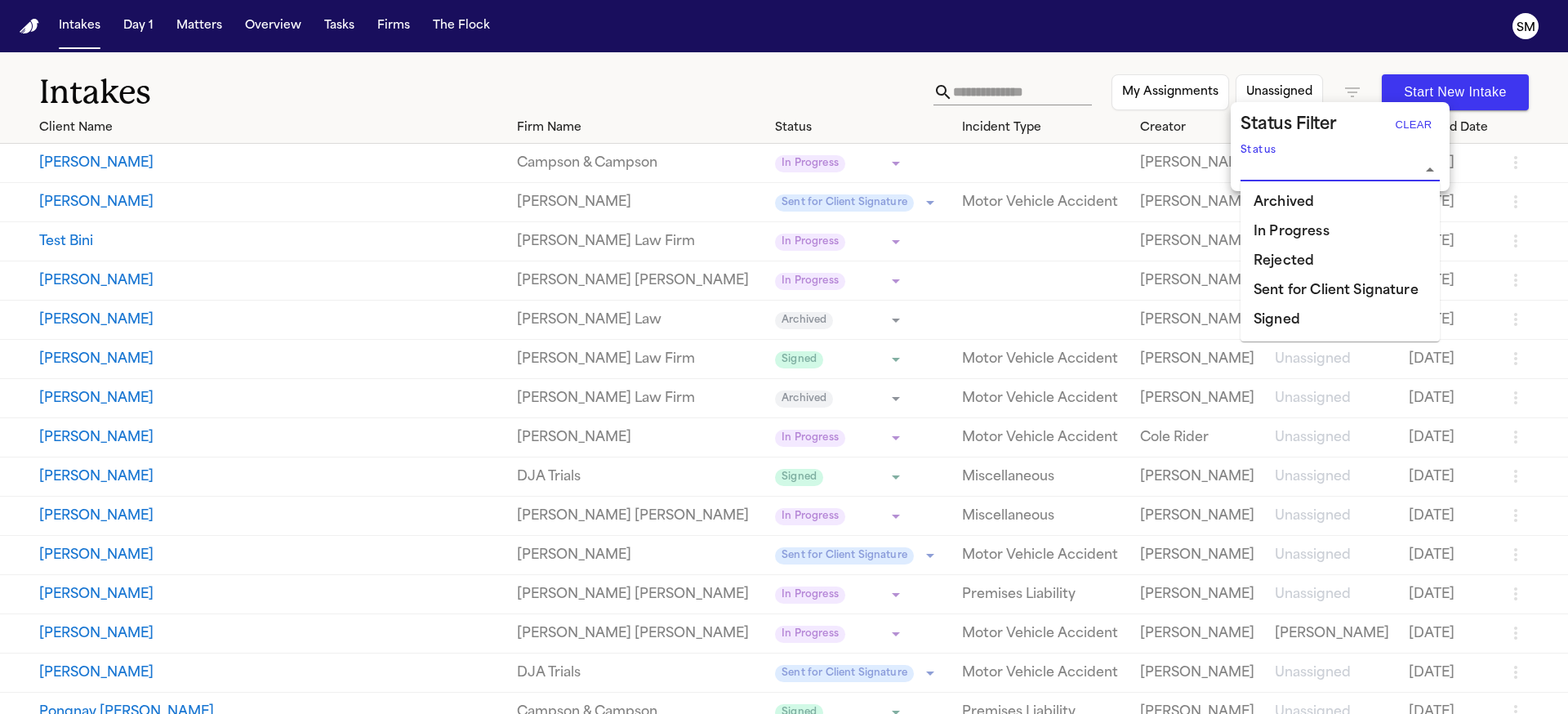
click at [1293, 172] on input "Status" at bounding box center [1327, 169] width 174 height 23
click at [689, 74] on div at bounding box center [784, 357] width 1568 height 714
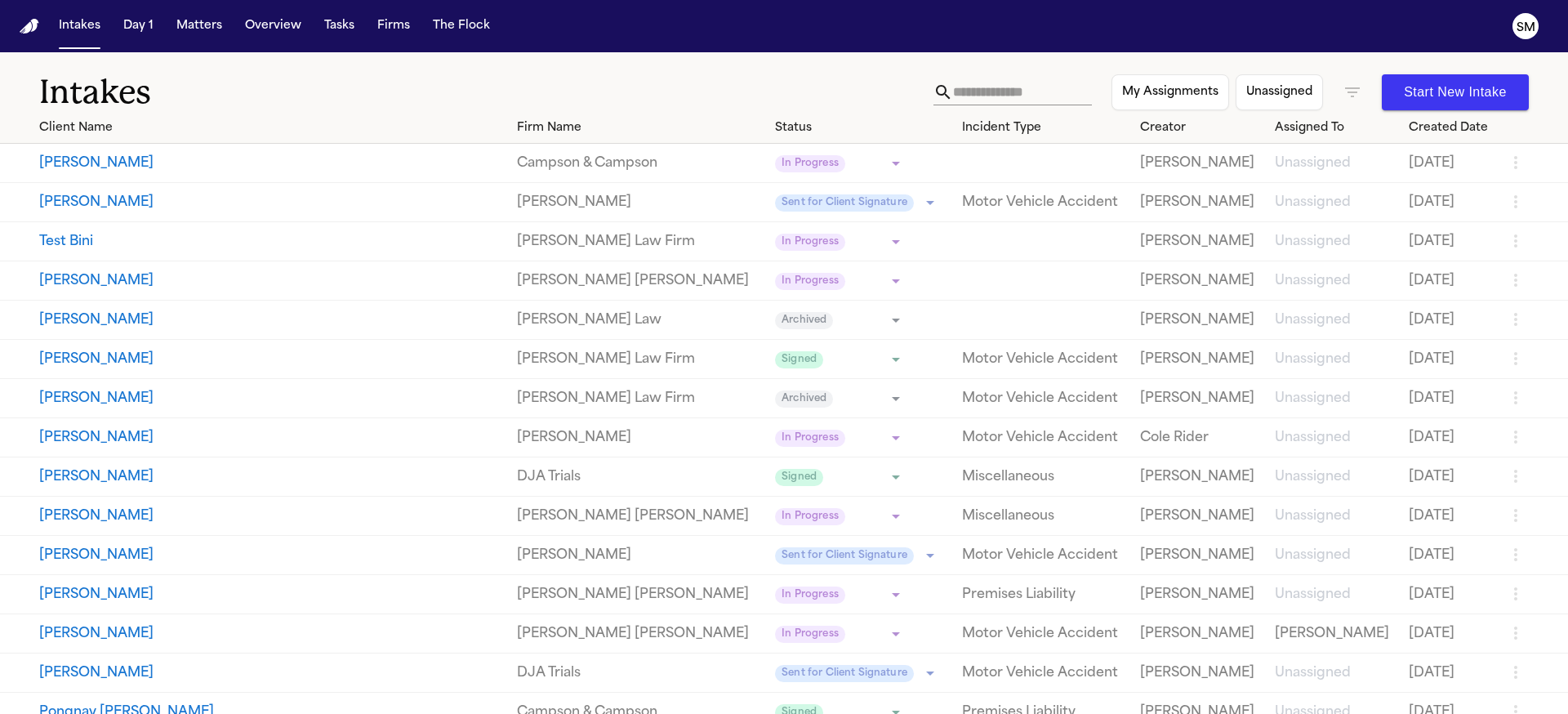
click at [1345, 91] on icon "button" at bounding box center [1353, 92] width 15 height 10
click at [1433, 171] on icon "Open" at bounding box center [1429, 170] width 20 height 20
click at [1415, 123] on button "Clear" at bounding box center [1413, 125] width 52 height 26
click at [677, 83] on div at bounding box center [784, 357] width 1568 height 714
click at [623, 76] on h1 "Intakes" at bounding box center [486, 92] width 894 height 41
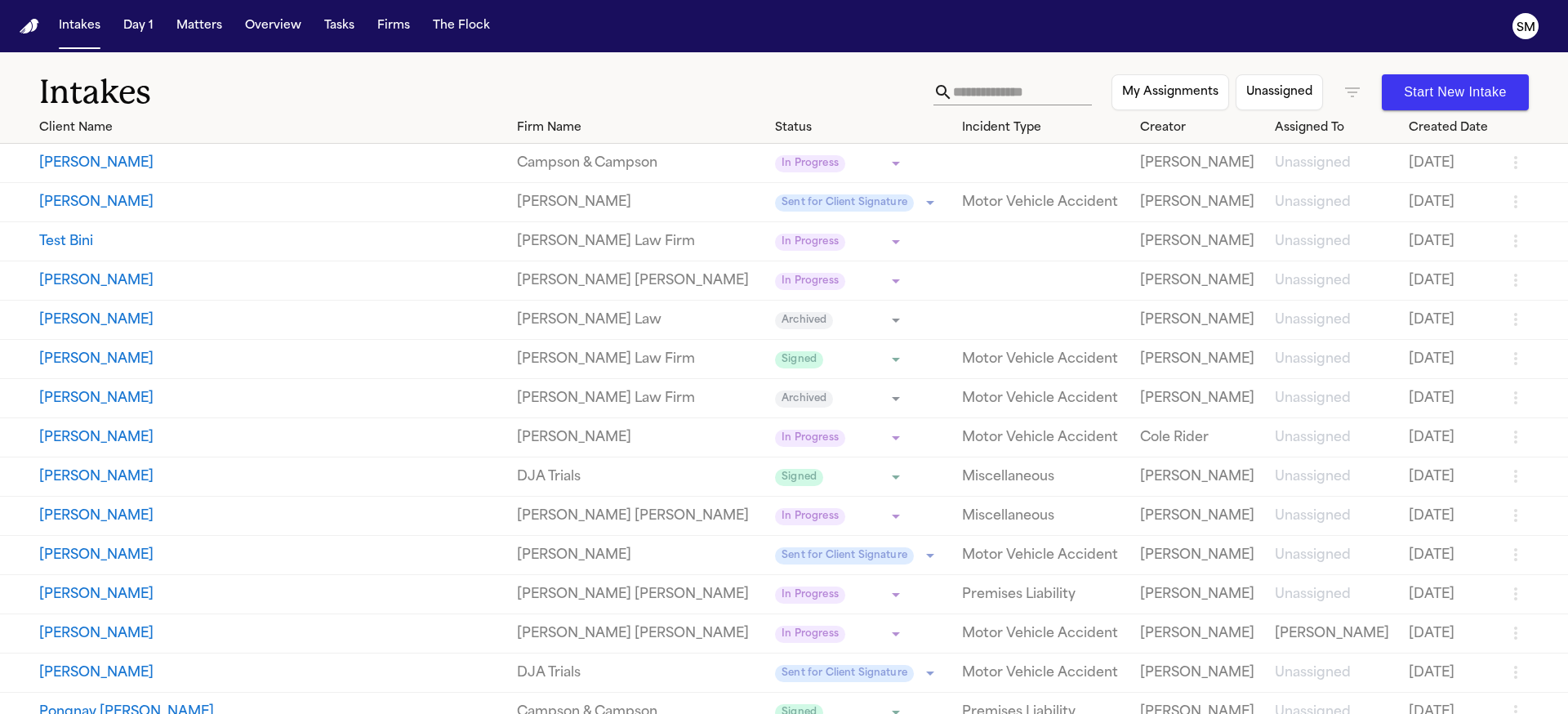
click at [76, 161] on button "[PERSON_NAME]" at bounding box center [271, 163] width 464 height 20
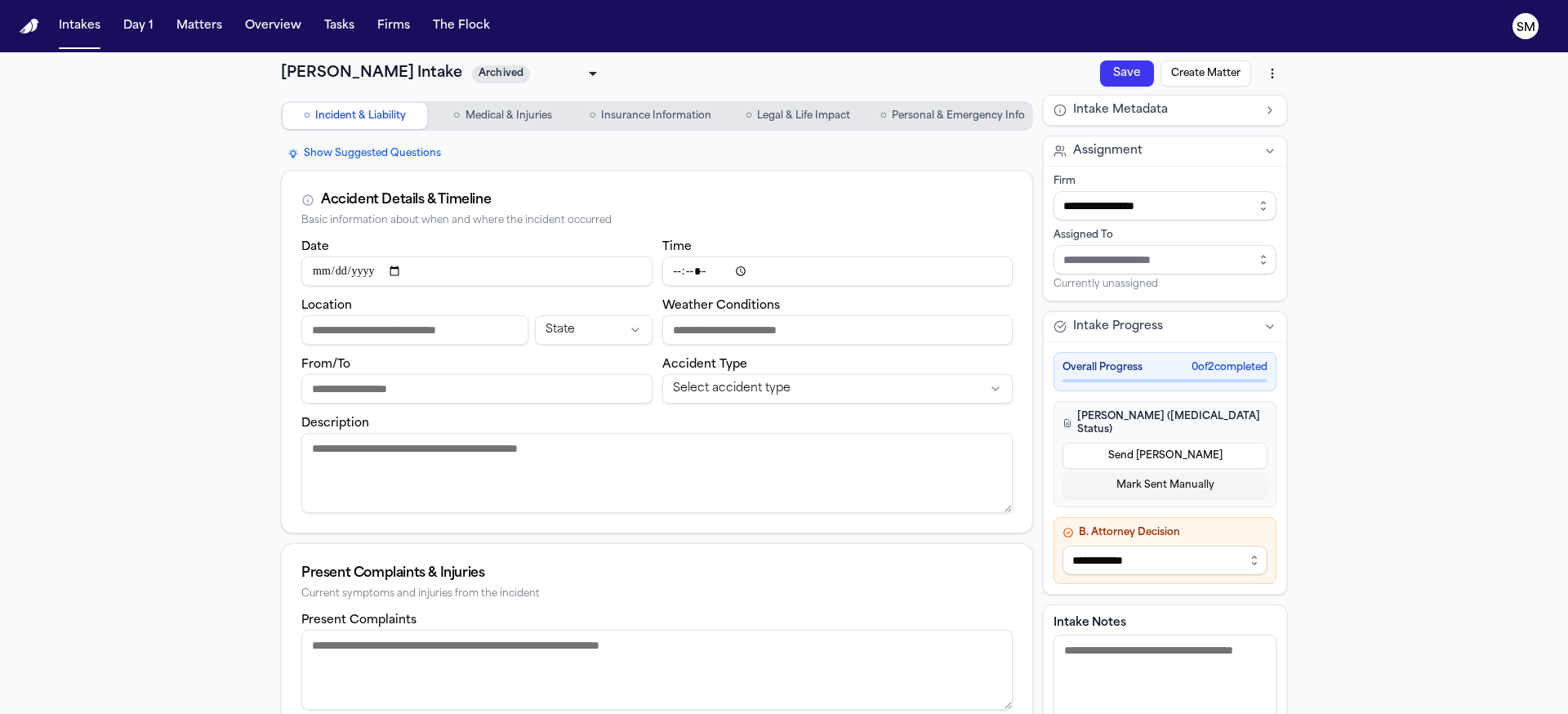
click at [1381, 433] on div "**********" at bounding box center [784, 613] width 1568 height 1123
click at [1395, 425] on div "**********" at bounding box center [784, 613] width 1568 height 1123
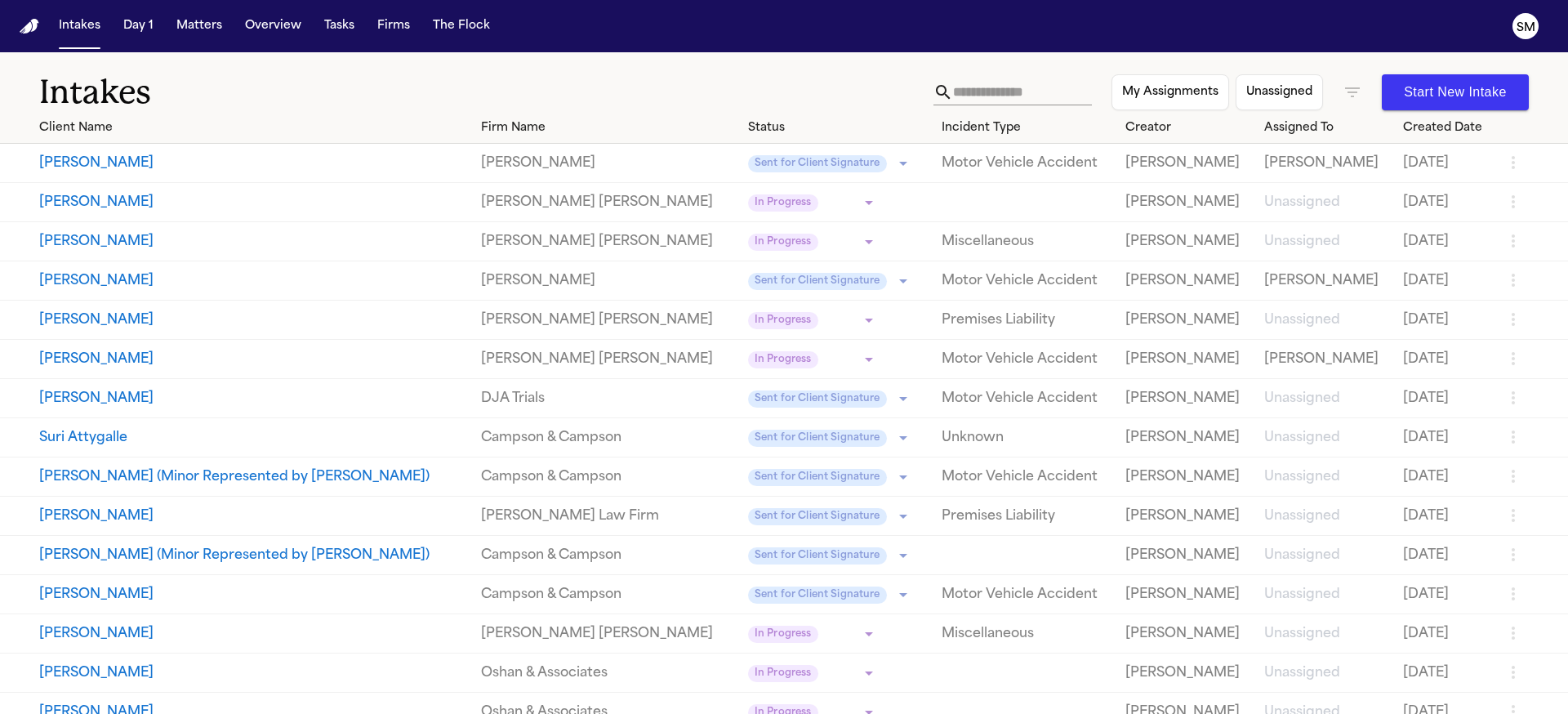
click at [769, 89] on h1 "Intakes" at bounding box center [486, 92] width 894 height 41
click at [192, 26] on button "Matters" at bounding box center [199, 26] width 59 height 30
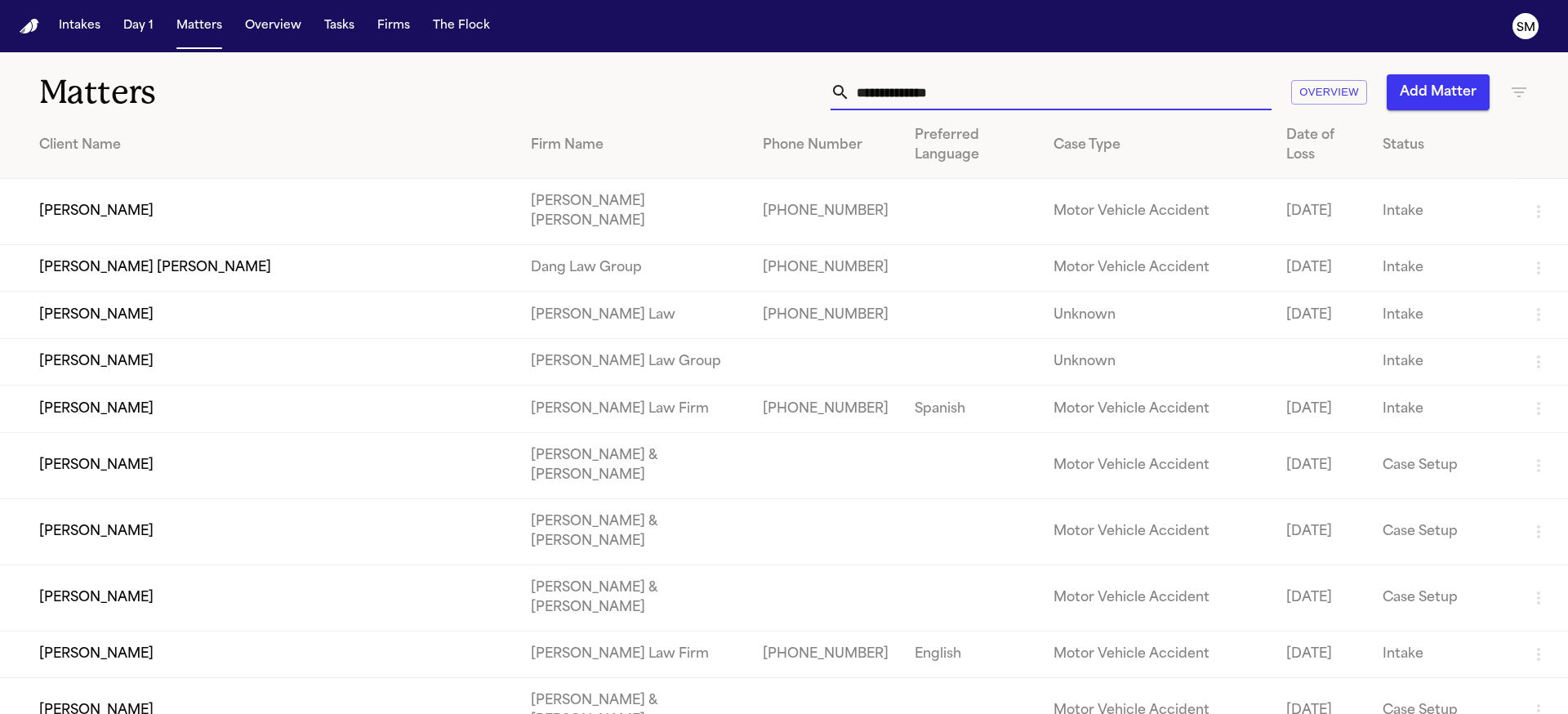
click at [1176, 92] on input "text" at bounding box center [1061, 92] width 421 height 36
click at [1509, 100] on icon "button" at bounding box center [1519, 91] width 20 height 20
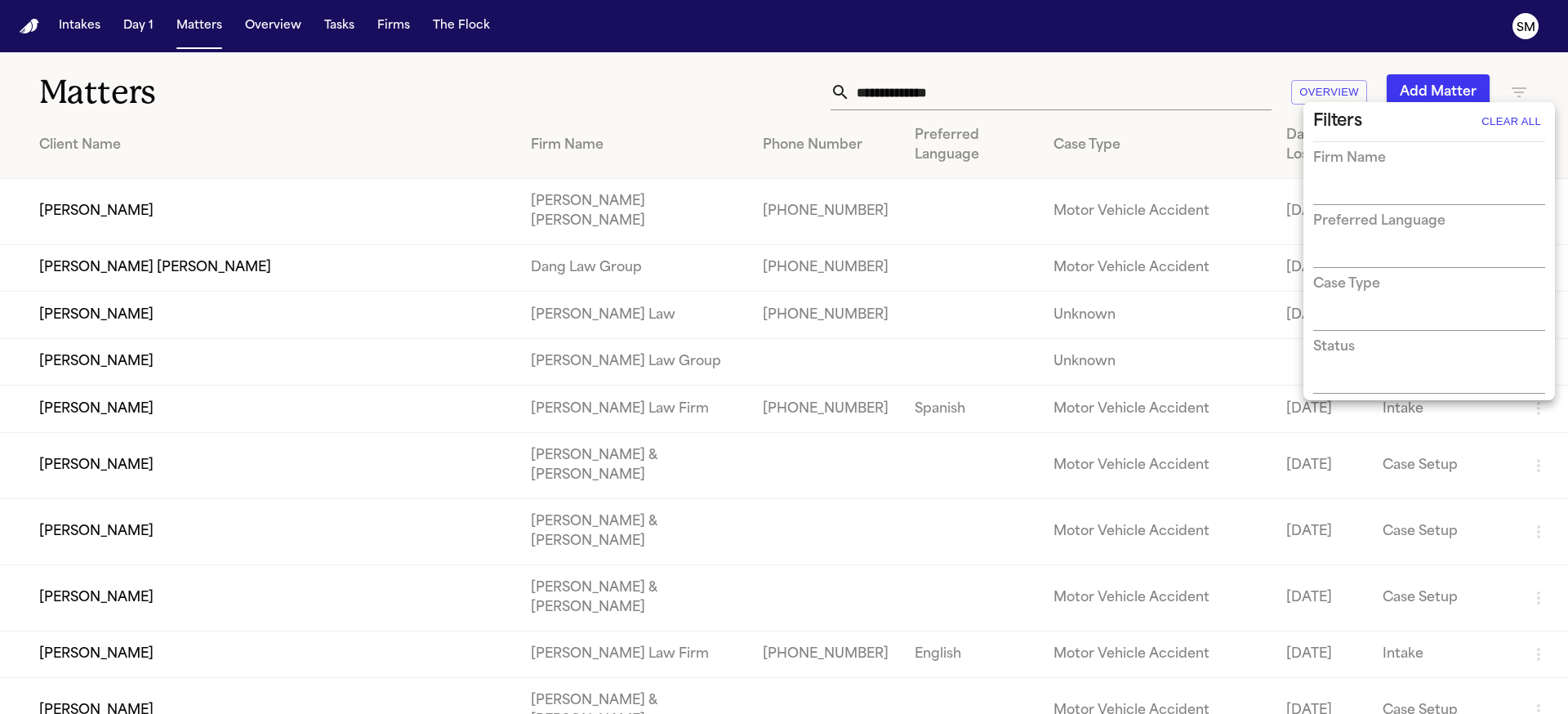
click at [1508, 95] on div at bounding box center [784, 357] width 1568 height 714
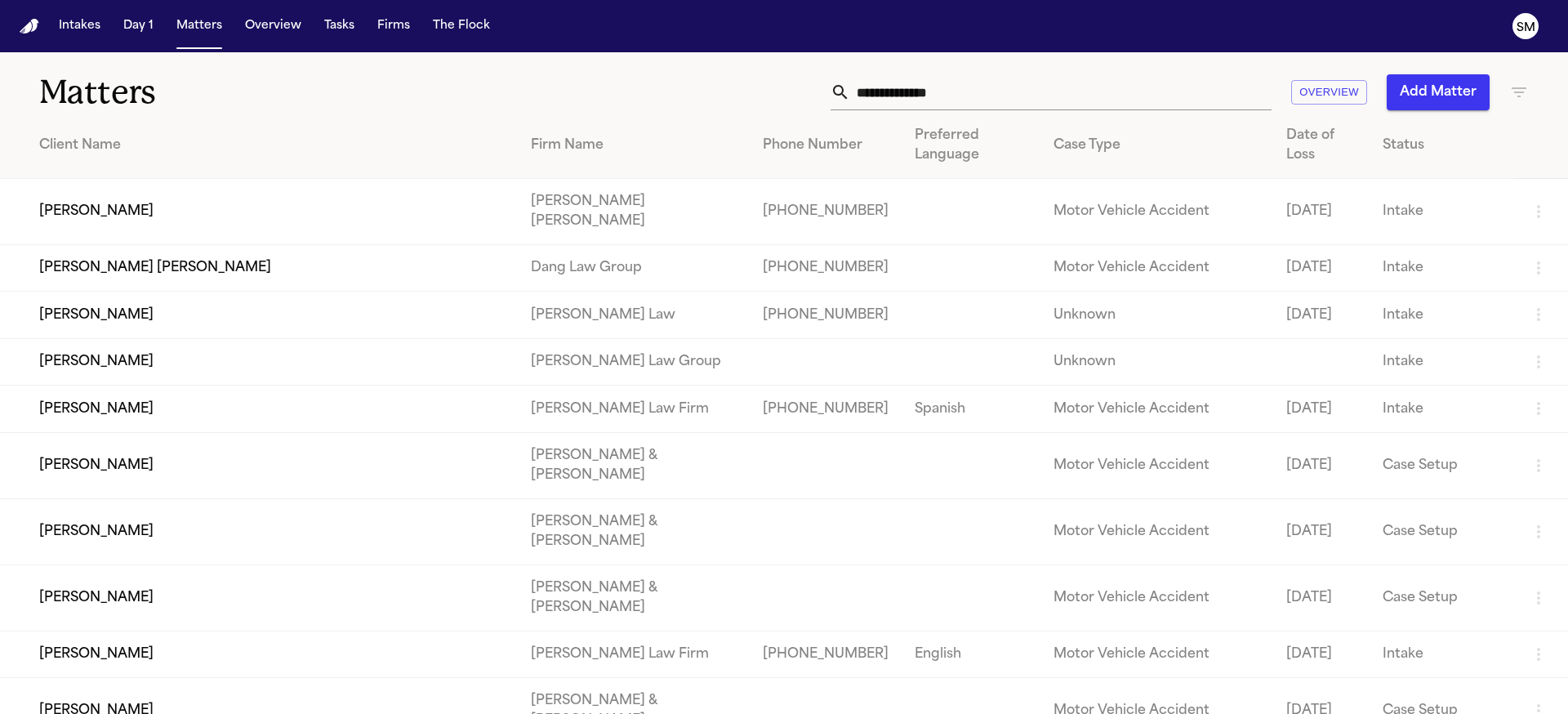
click at [705, 85] on div "Overview Add Matter" at bounding box center [1000, 92] width 1056 height 36
click at [76, 26] on button "Intakes" at bounding box center [79, 26] width 55 height 30
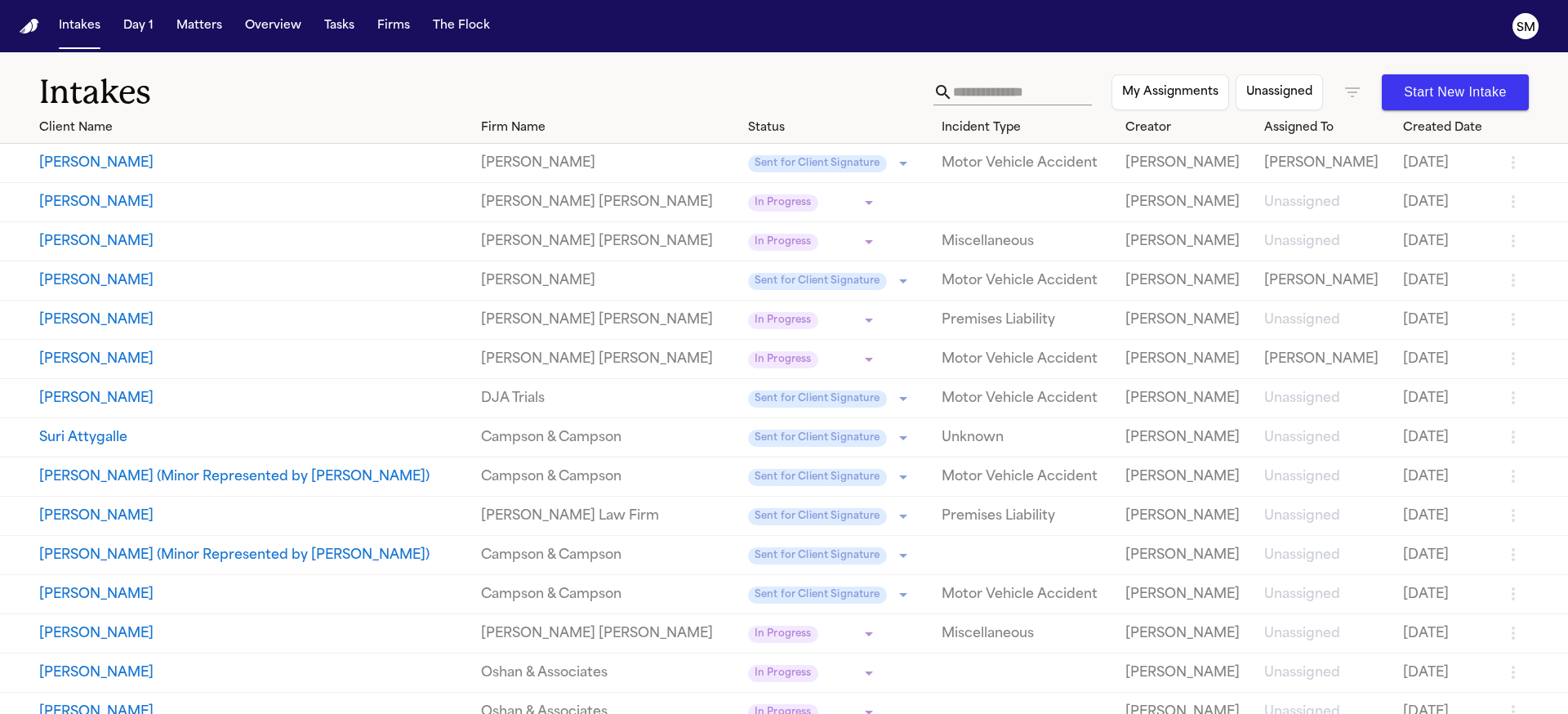
click at [717, 91] on h1 "Intakes" at bounding box center [486, 92] width 894 height 41
click at [206, 26] on button "Matters" at bounding box center [199, 26] width 59 height 30
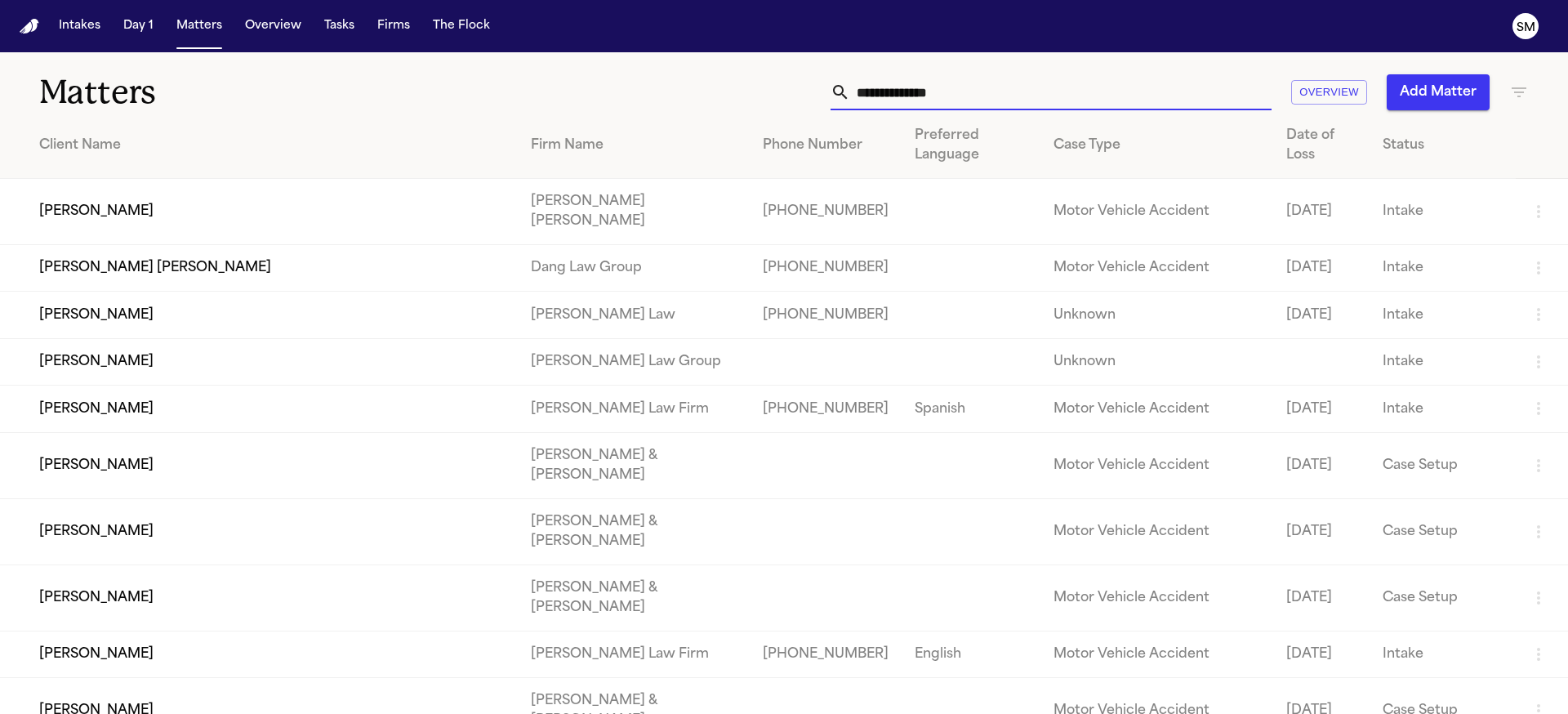
click at [998, 95] on input "text" at bounding box center [1061, 92] width 421 height 36
click at [1512, 89] on icon "button" at bounding box center [1519, 91] width 20 height 20
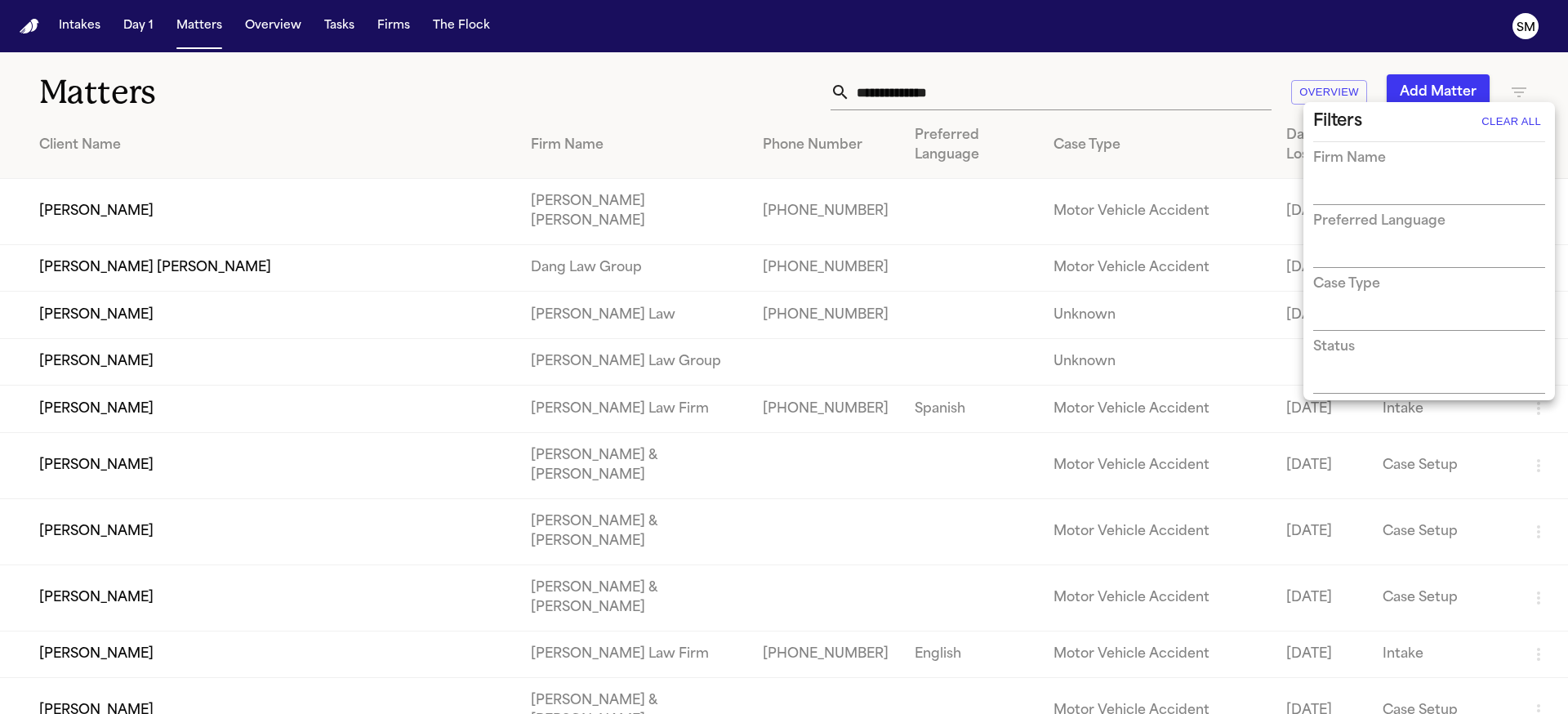
click at [583, 77] on div at bounding box center [784, 357] width 1568 height 714
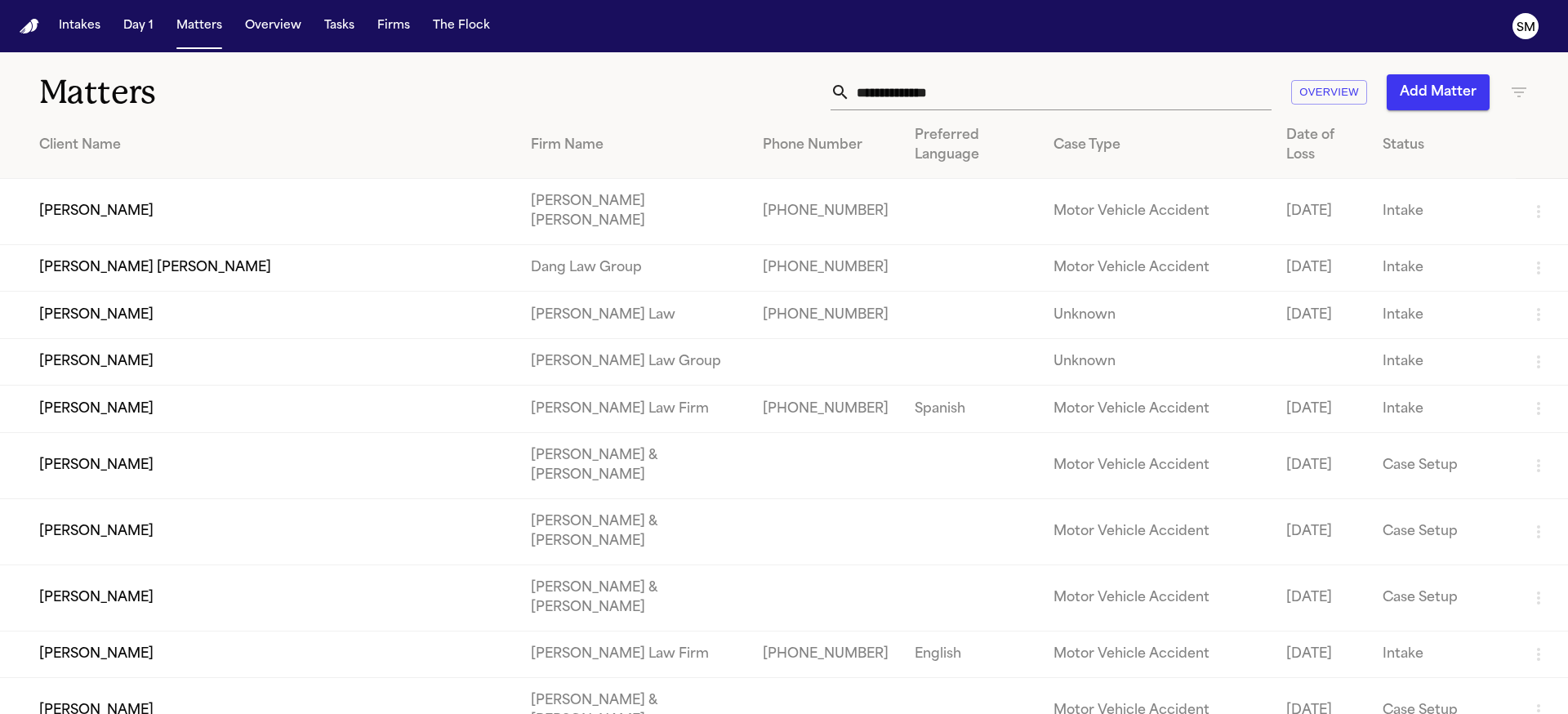
click at [1512, 89] on icon "button" at bounding box center [1519, 91] width 20 height 20
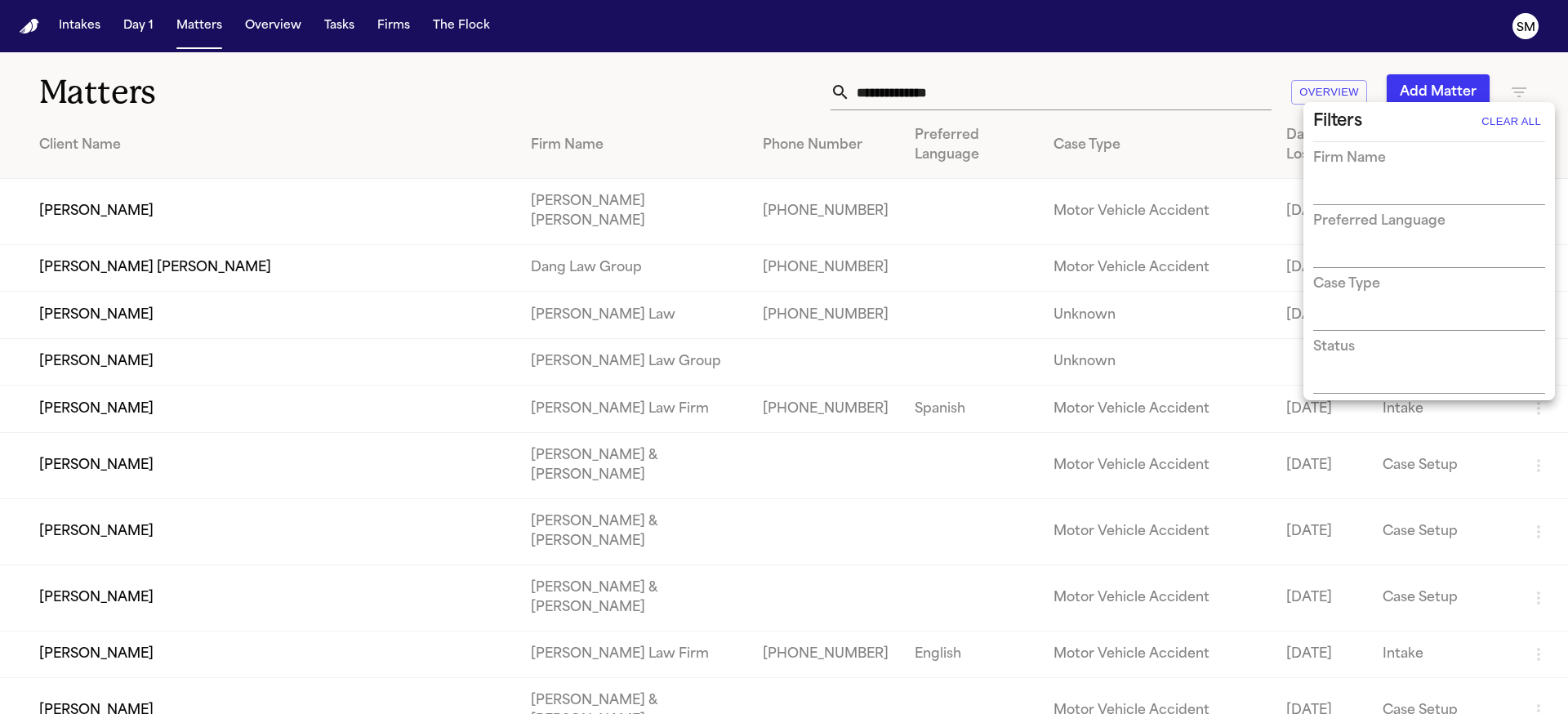
click at [1409, 369] on div "Status" at bounding box center [1429, 365] width 232 height 56
click at [1477, 375] on input "text" at bounding box center [1417, 381] width 208 height 23
type input "****"
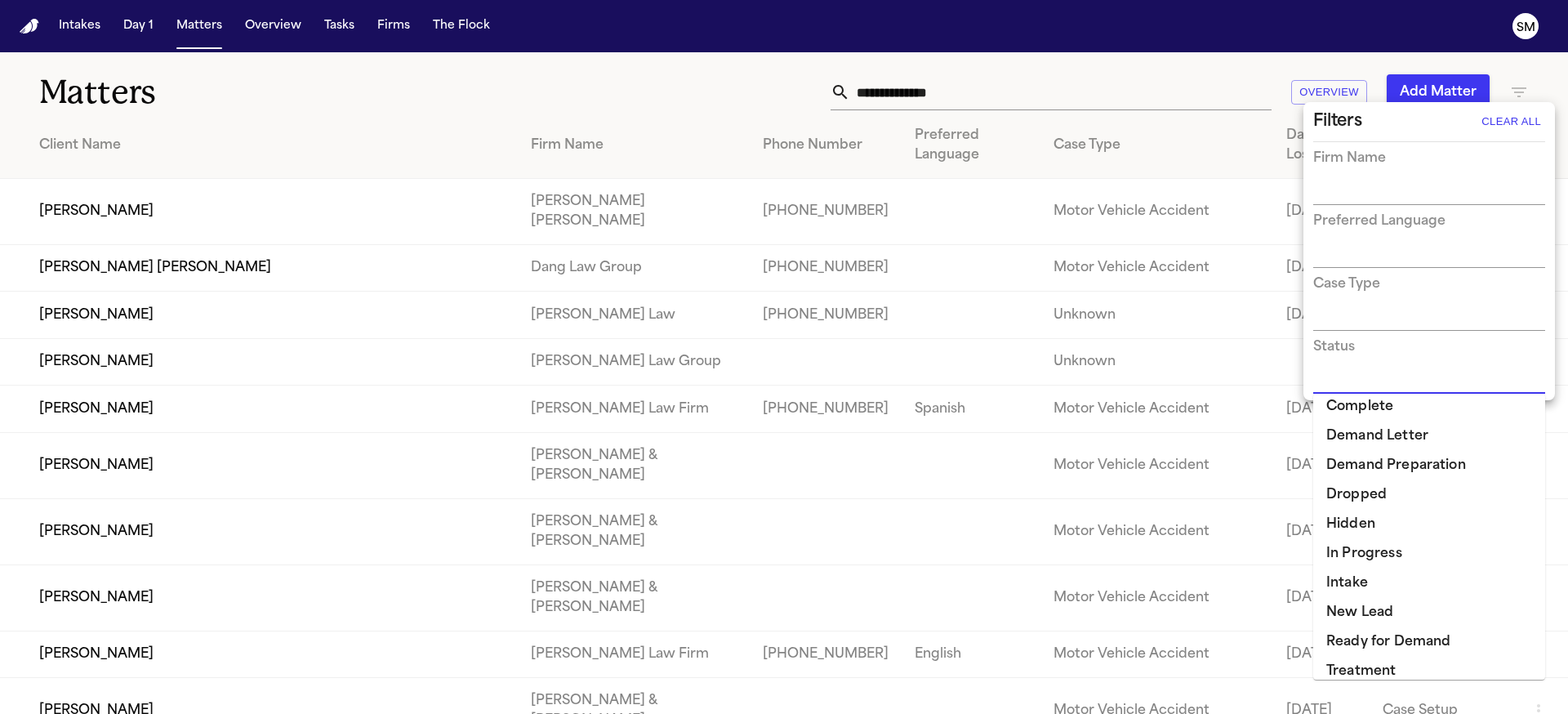
scroll to position [95, 0]
click at [1385, 564] on li "Intake" at bounding box center [1429, 556] width 232 height 30
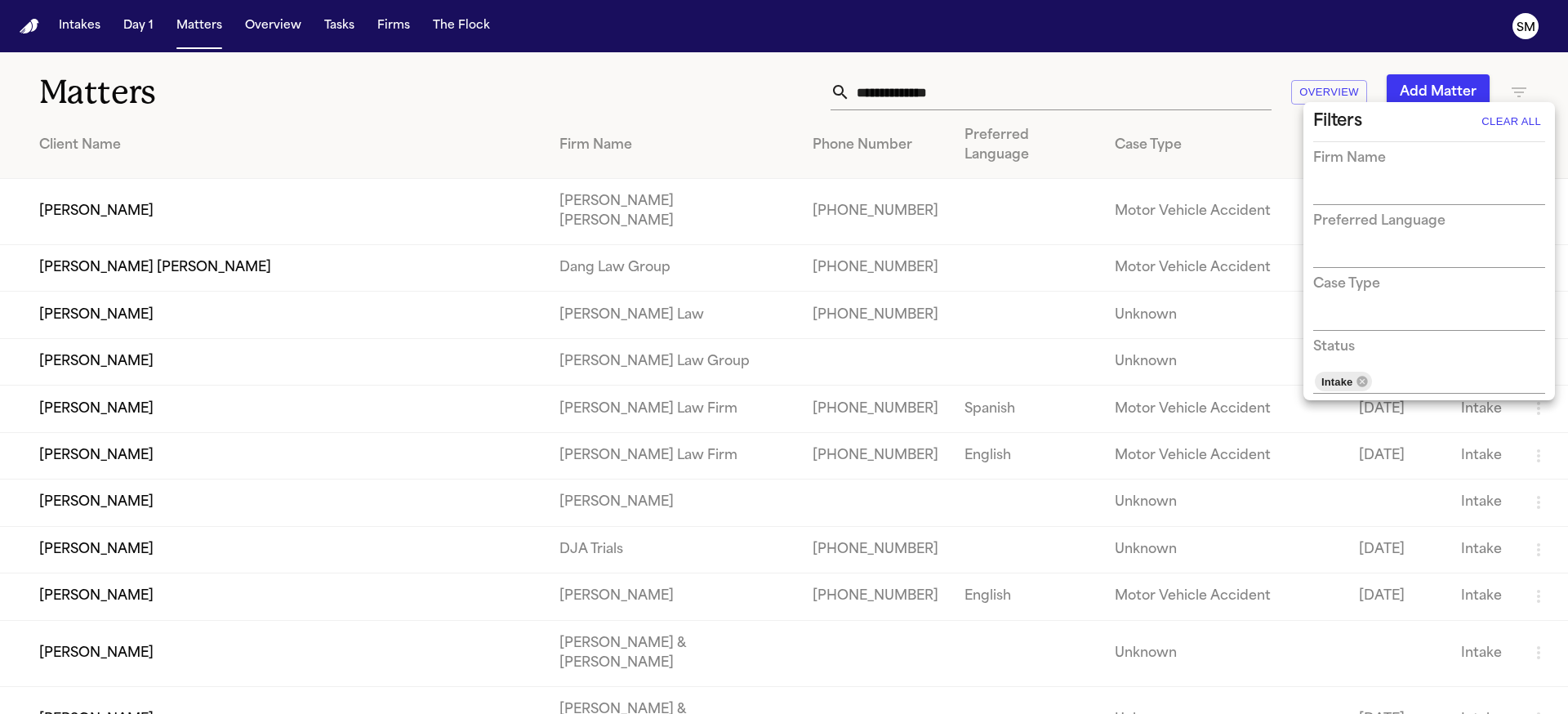
click at [628, 56] on div at bounding box center [784, 357] width 1568 height 714
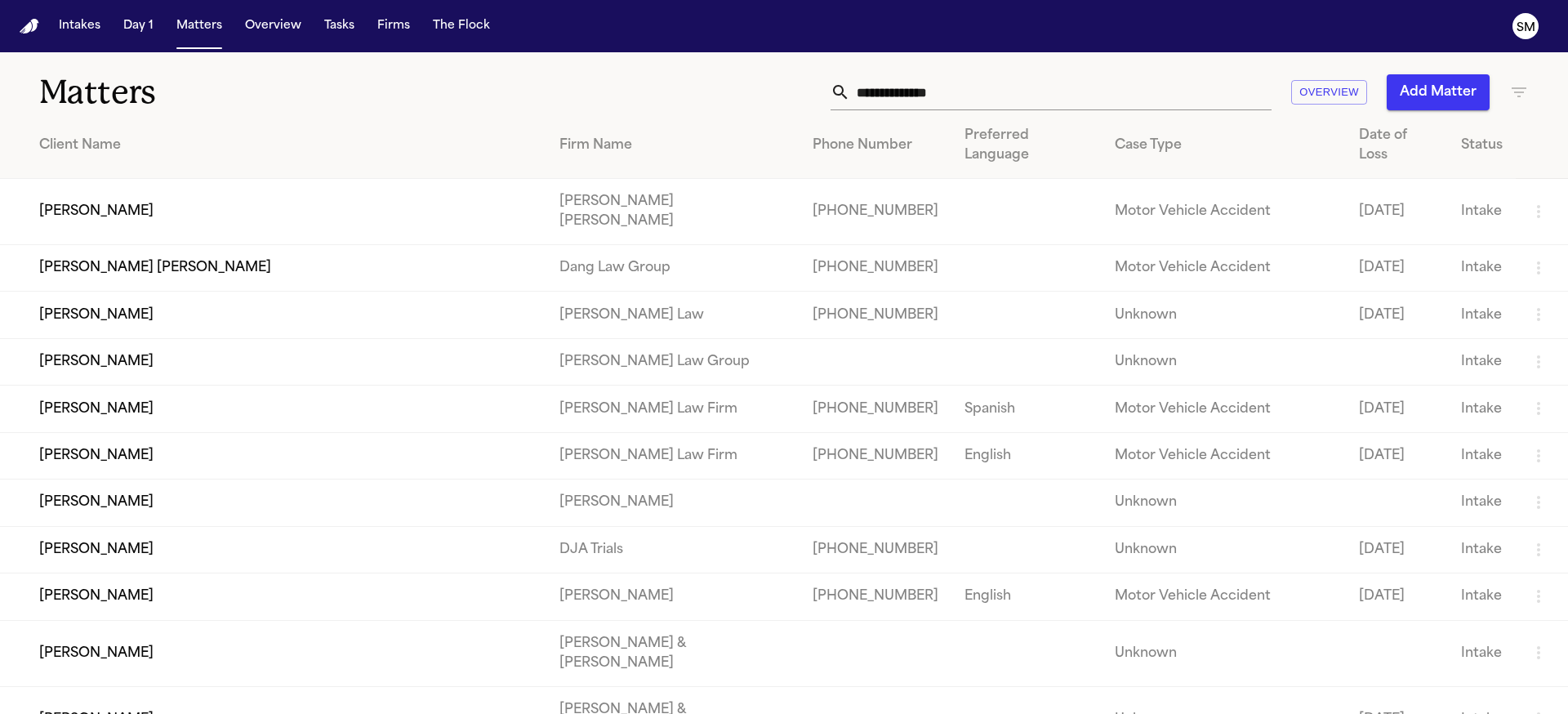
click at [546, 179] on td "[PERSON_NAME] [PERSON_NAME]" at bounding box center [673, 212] width 254 height 66
click at [172, 245] on td "[PERSON_NAME] [PERSON_NAME]" at bounding box center [273, 268] width 546 height 47
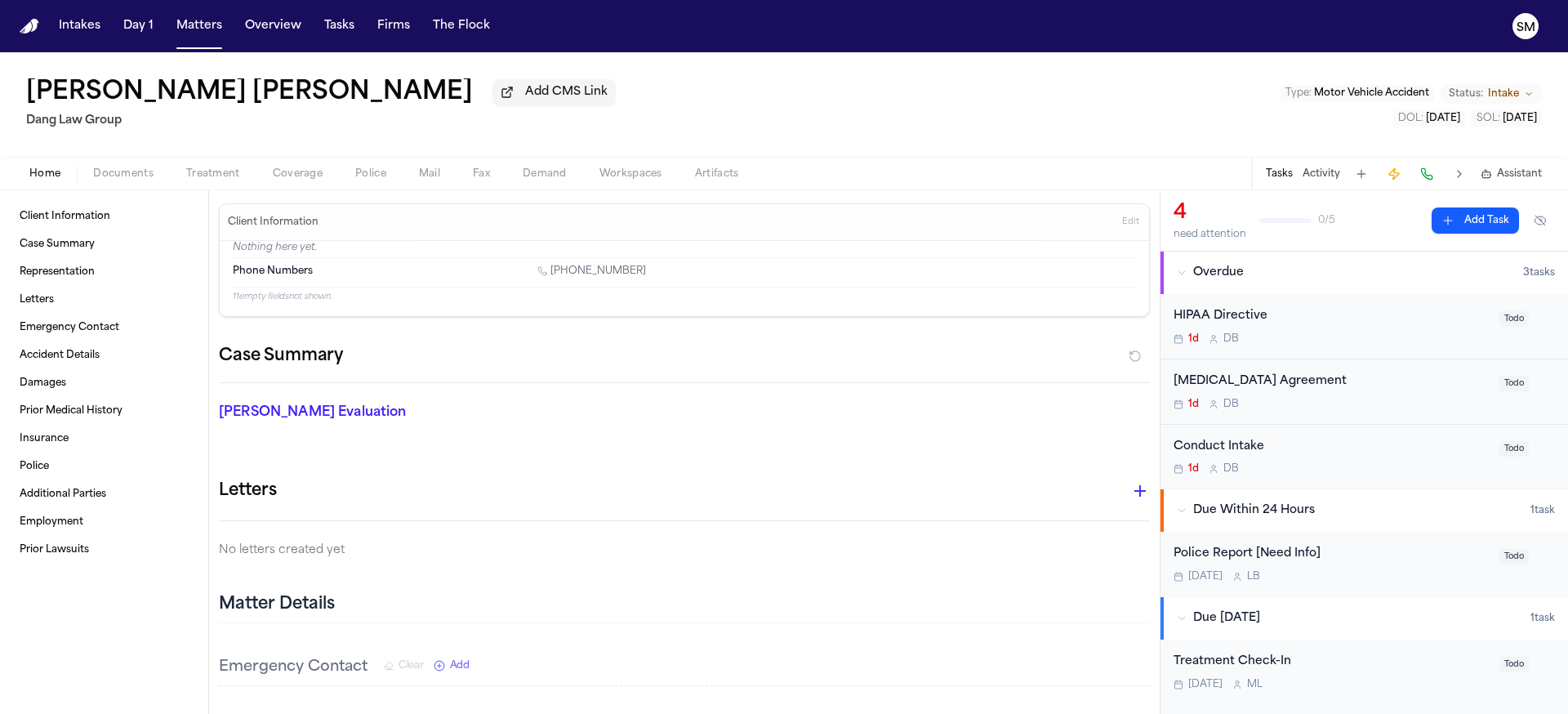
click at [1180, 109] on div "[PERSON_NAME] [PERSON_NAME] Add CMS Link Dang Law Group Type : Motor Vehicle Ac…" at bounding box center [784, 104] width 1568 height 104
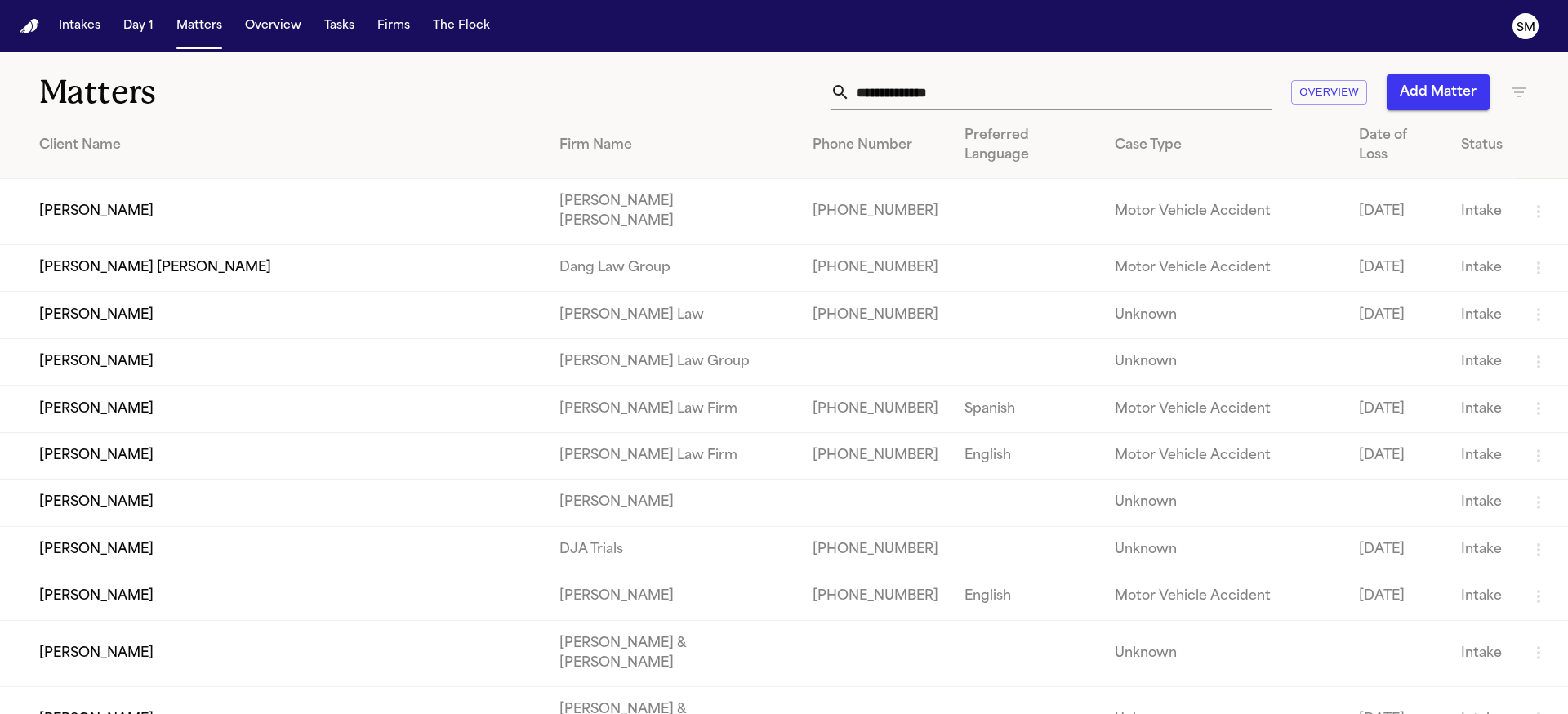
click at [1509, 89] on icon "button" at bounding box center [1519, 91] width 20 height 20
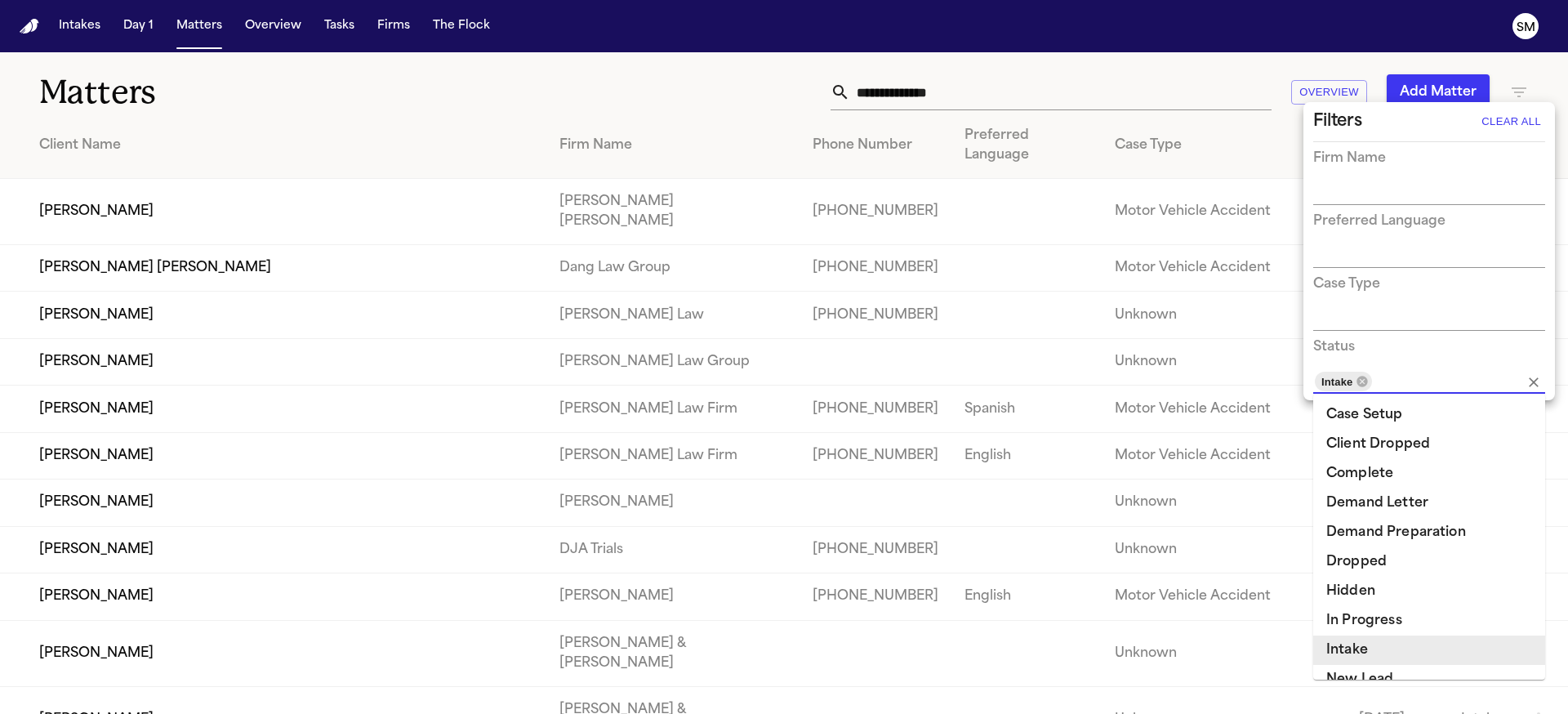
click at [1405, 378] on input "text" at bounding box center [1437, 381] width 126 height 23
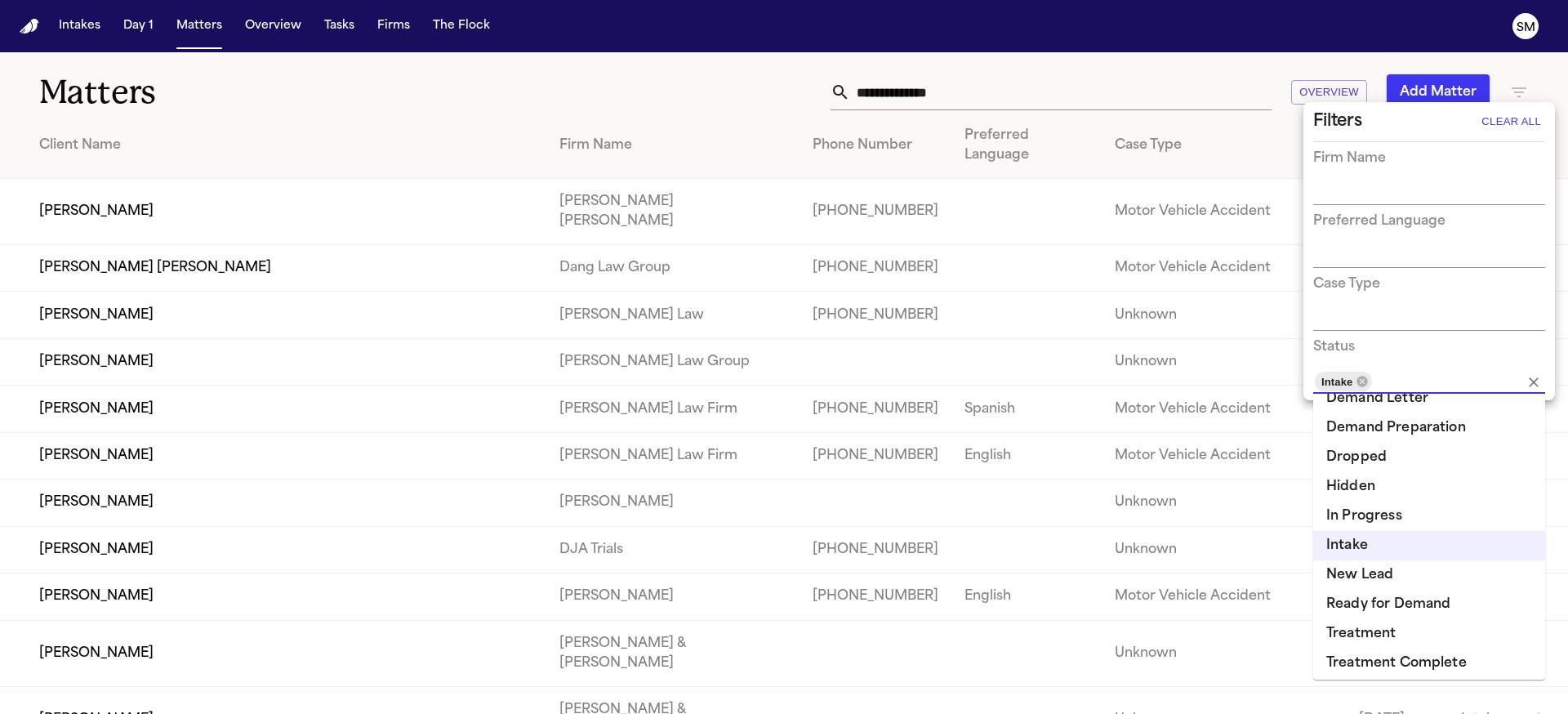
scroll to position [109, 0]
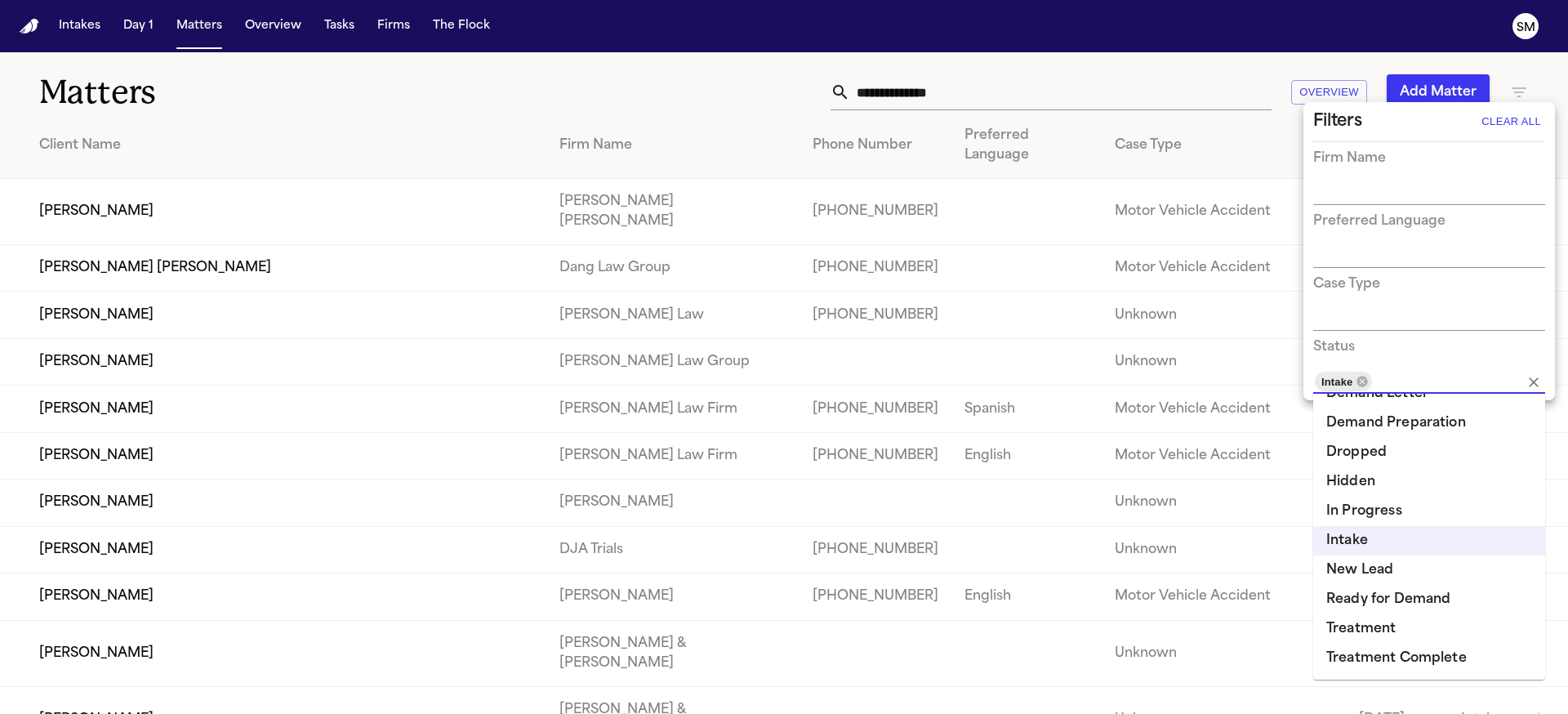
click at [1401, 576] on li "New Lead" at bounding box center [1429, 570] width 232 height 30
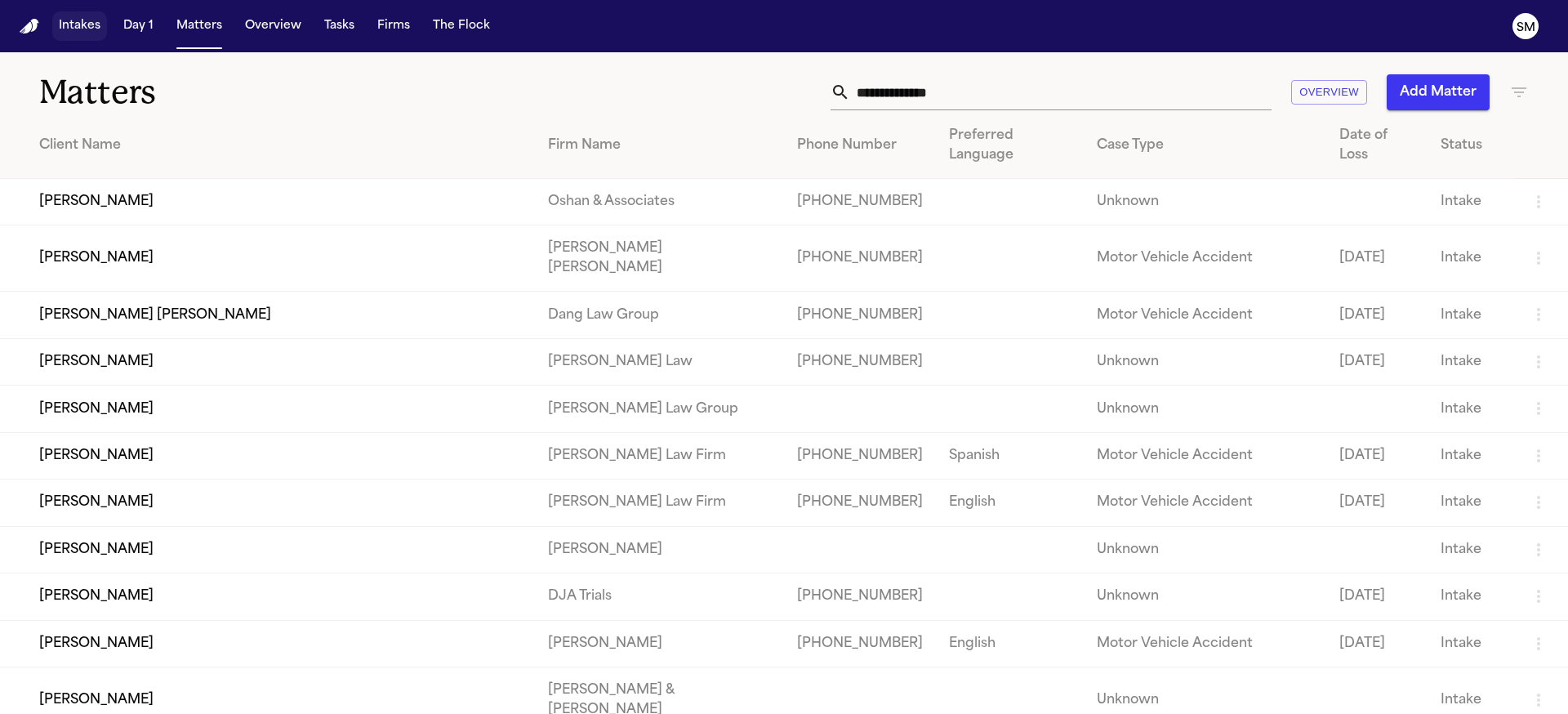
click at [75, 26] on button "Intakes" at bounding box center [79, 26] width 55 height 30
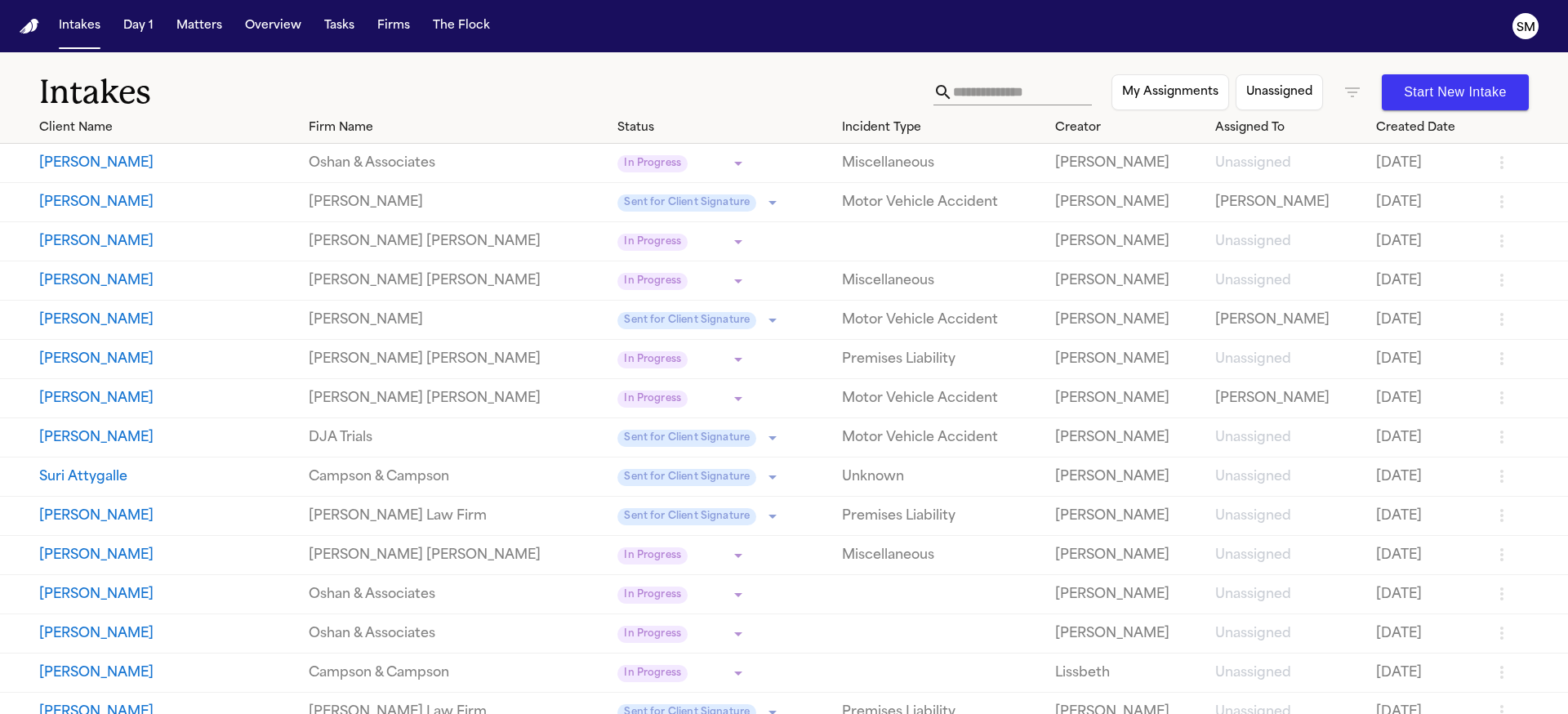
click at [1343, 93] on icon "button" at bounding box center [1352, 91] width 20 height 20
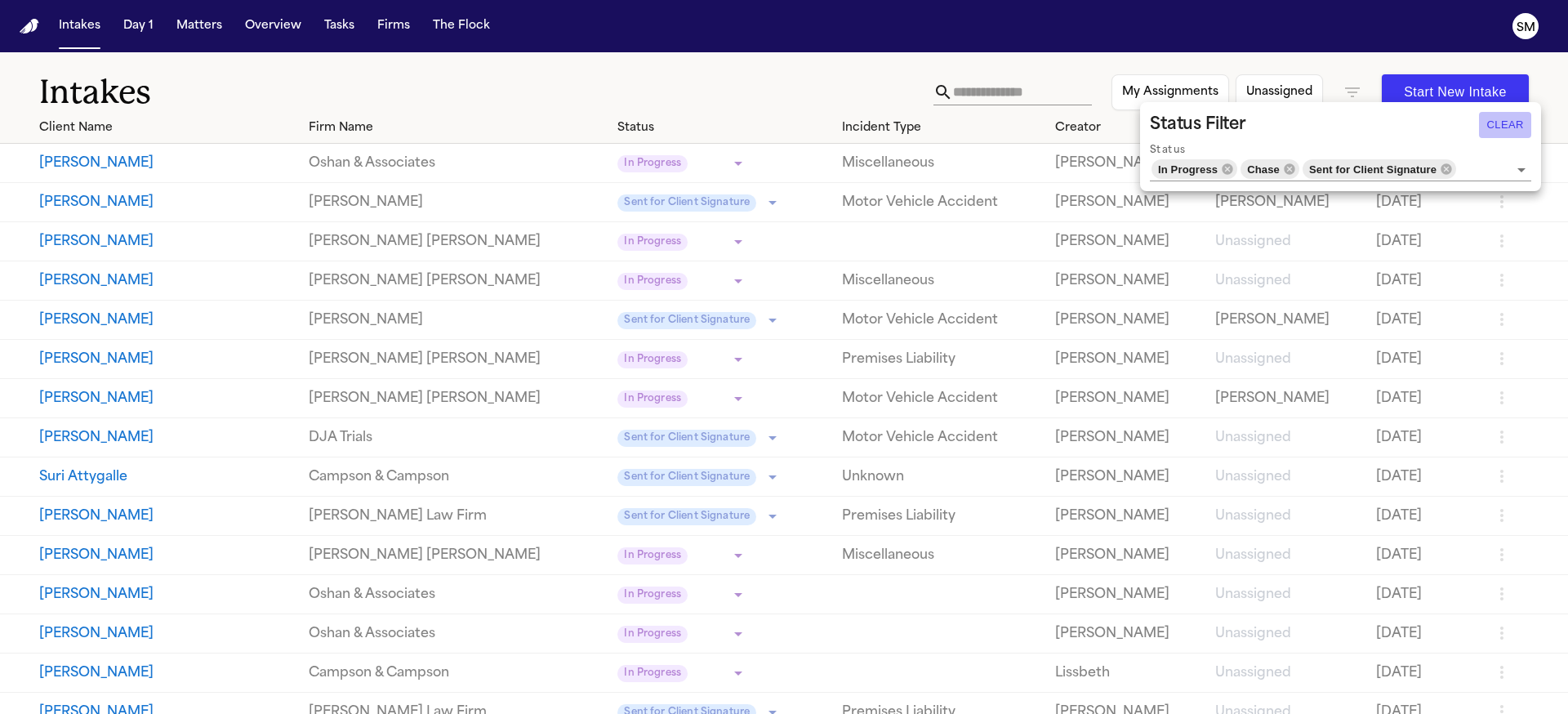
click at [1505, 122] on button "Clear" at bounding box center [1506, 125] width 52 height 26
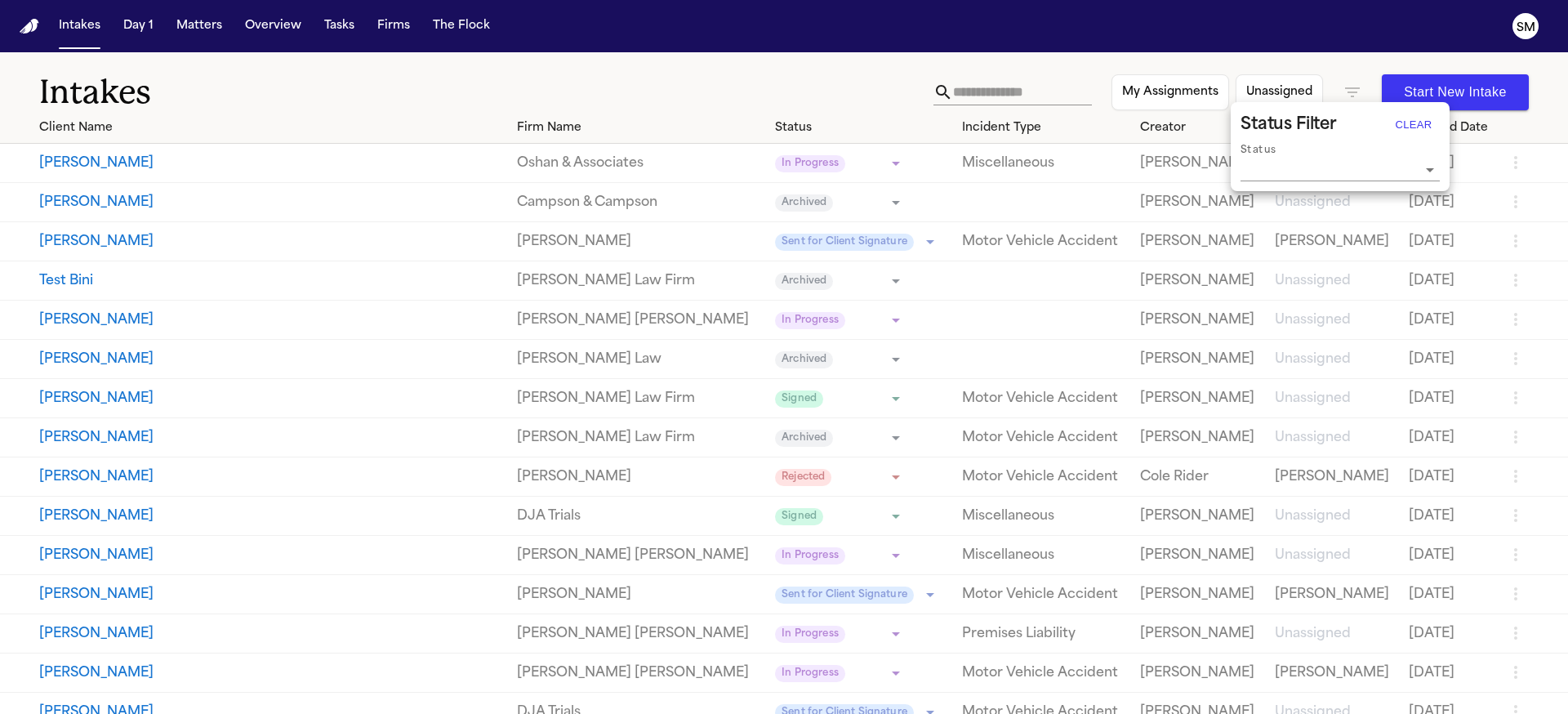
click at [1433, 171] on icon "Open" at bounding box center [1429, 170] width 20 height 20
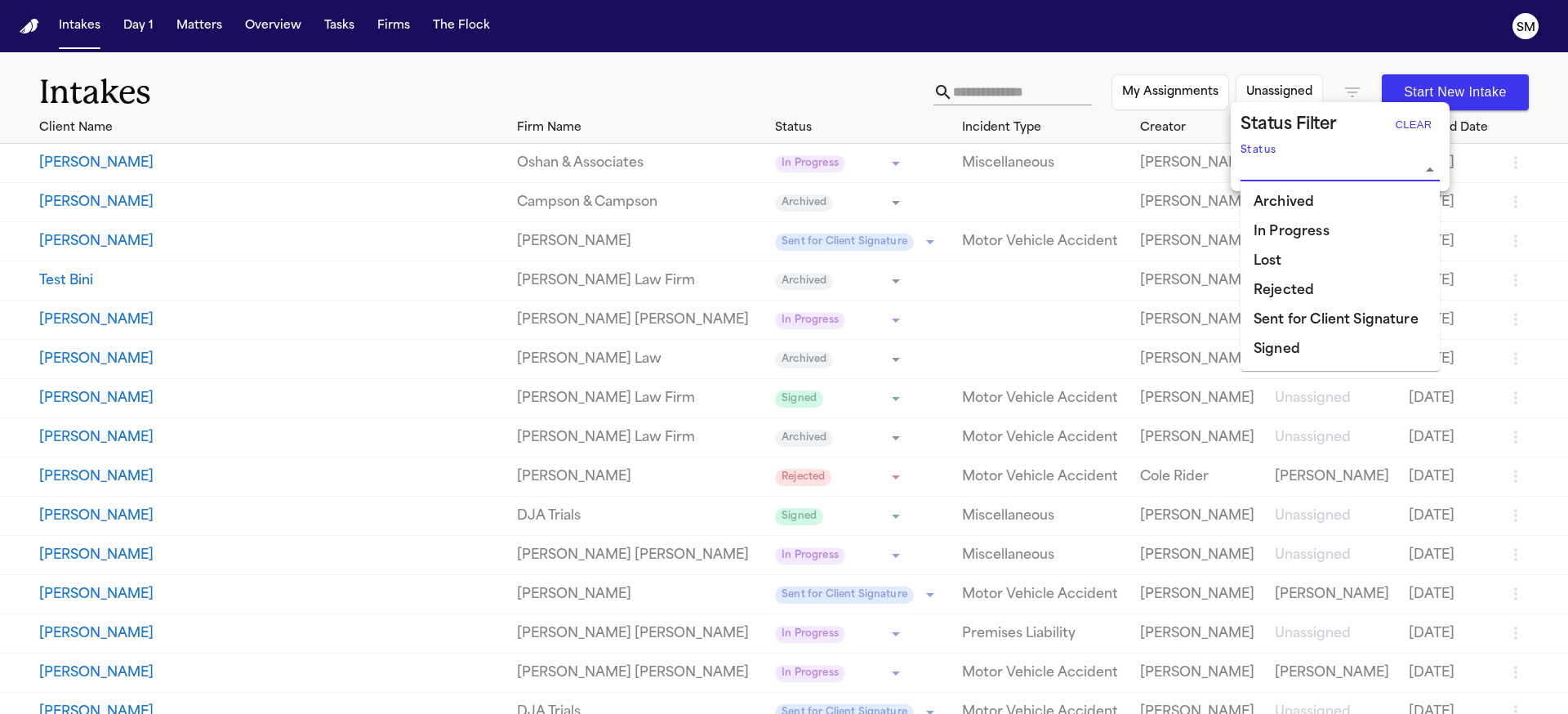
drag, startPoint x: 1426, startPoint y: 128, endPoint x: 532, endPoint y: 36, distance: 898.7
click at [1426, 128] on button "Clear" at bounding box center [1413, 125] width 52 height 26
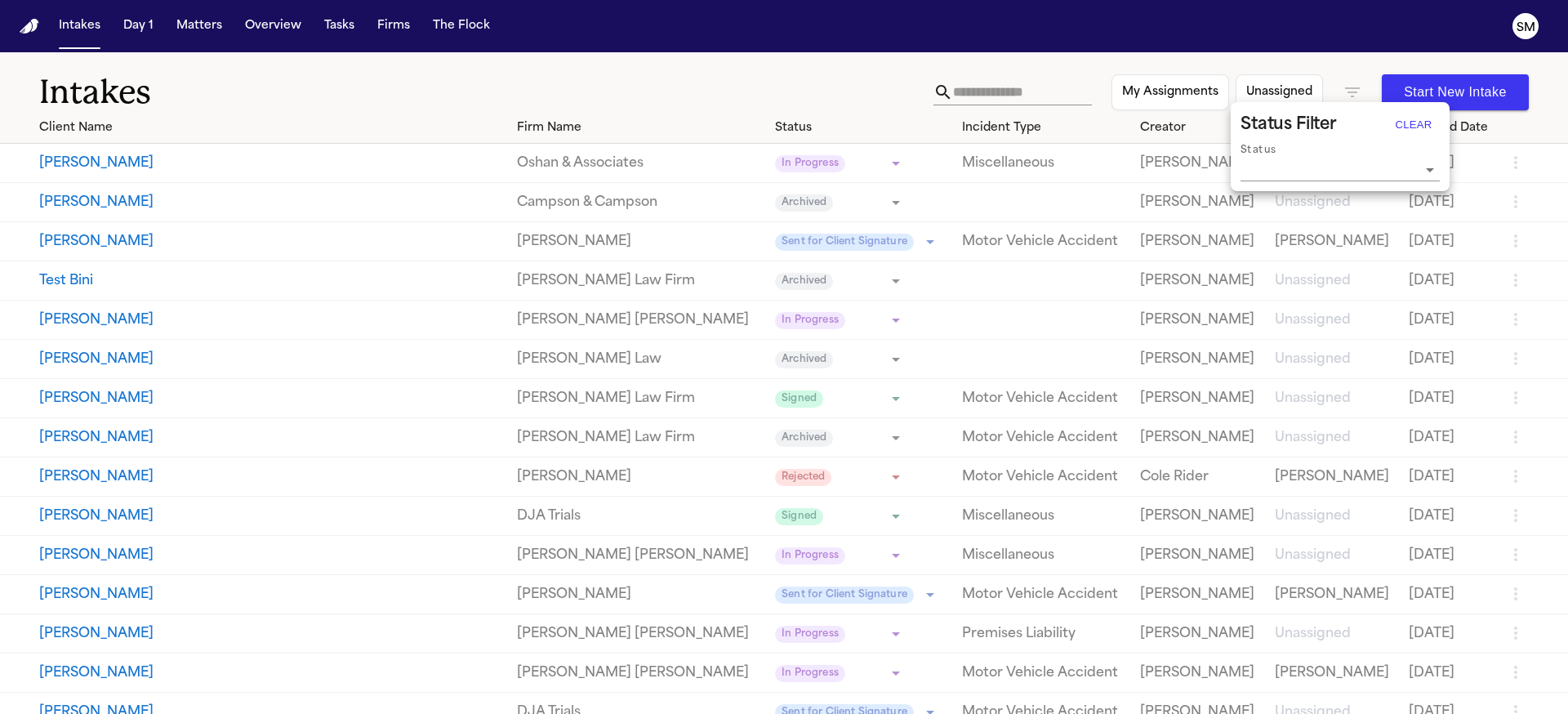
click at [516, 75] on div at bounding box center [784, 357] width 1568 height 714
